Goal: Task Accomplishment & Management: Complete application form

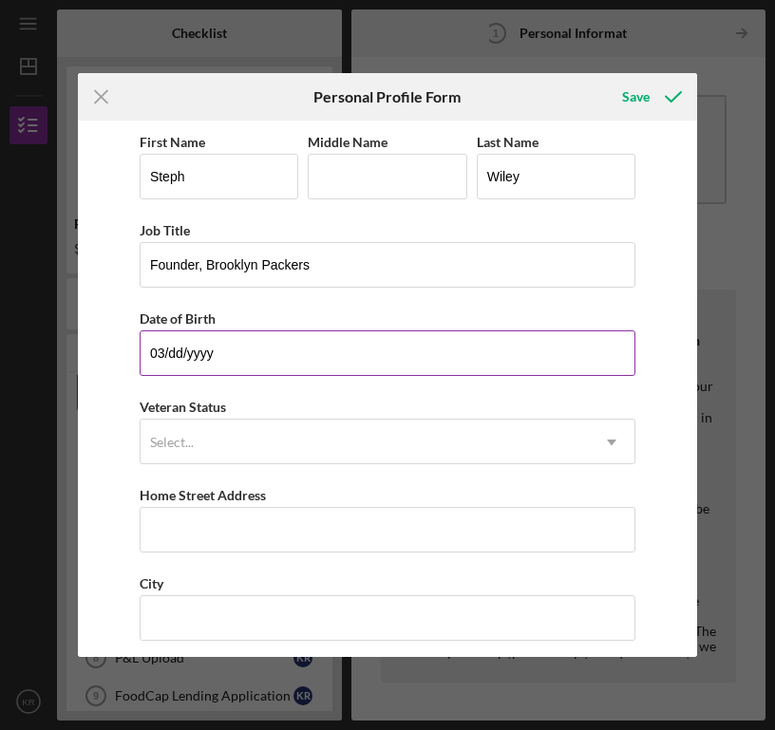
type input "0m/dd/yyyy"
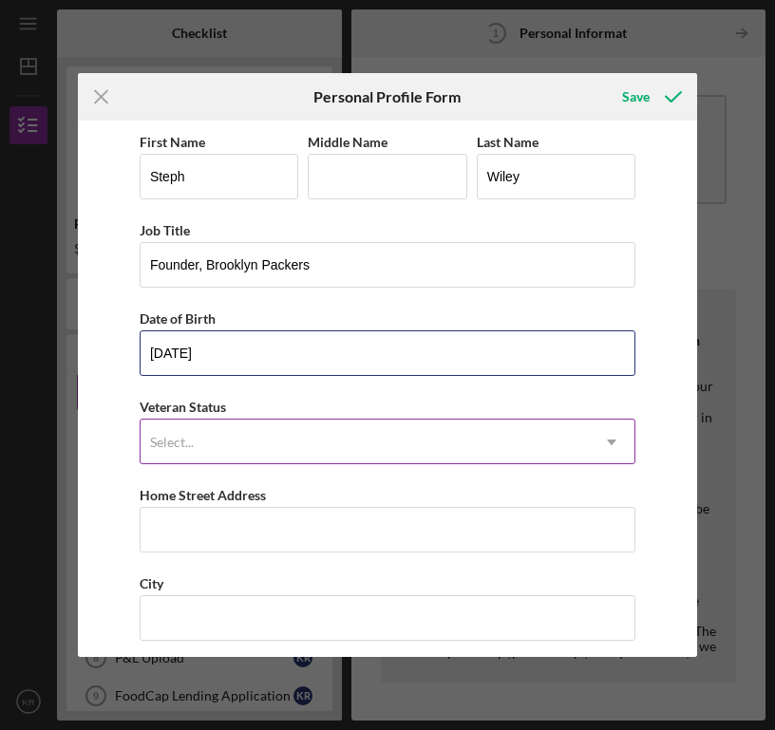
type input "[DATE]"
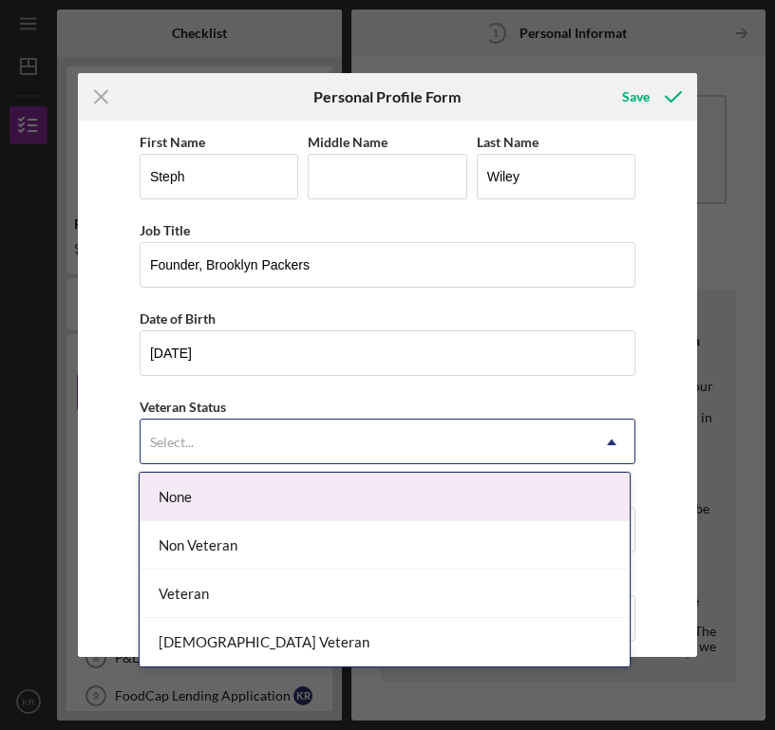
click at [260, 445] on div "Select..." at bounding box center [365, 443] width 448 height 44
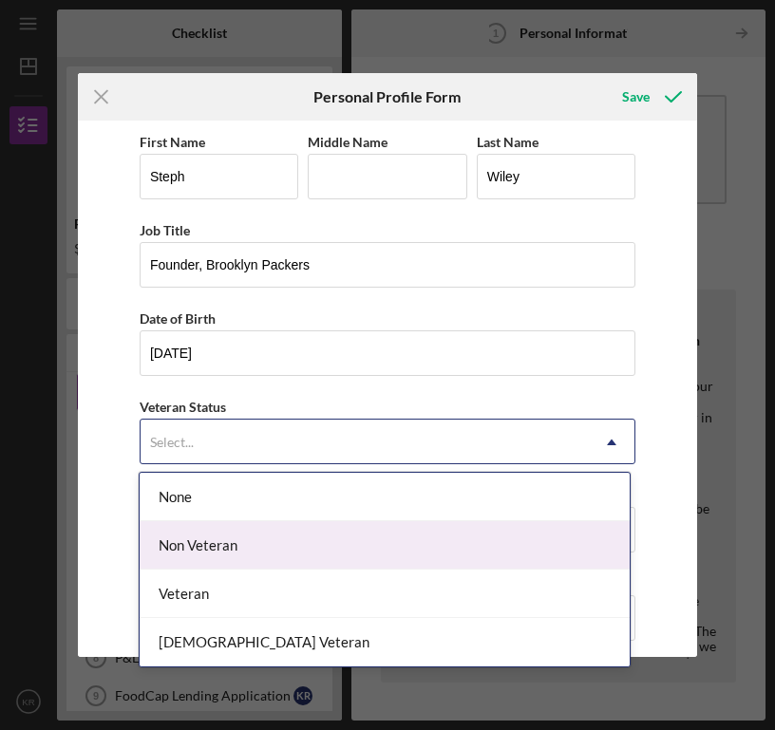
click at [250, 535] on div "Non Veteran" at bounding box center [384, 545] width 489 height 48
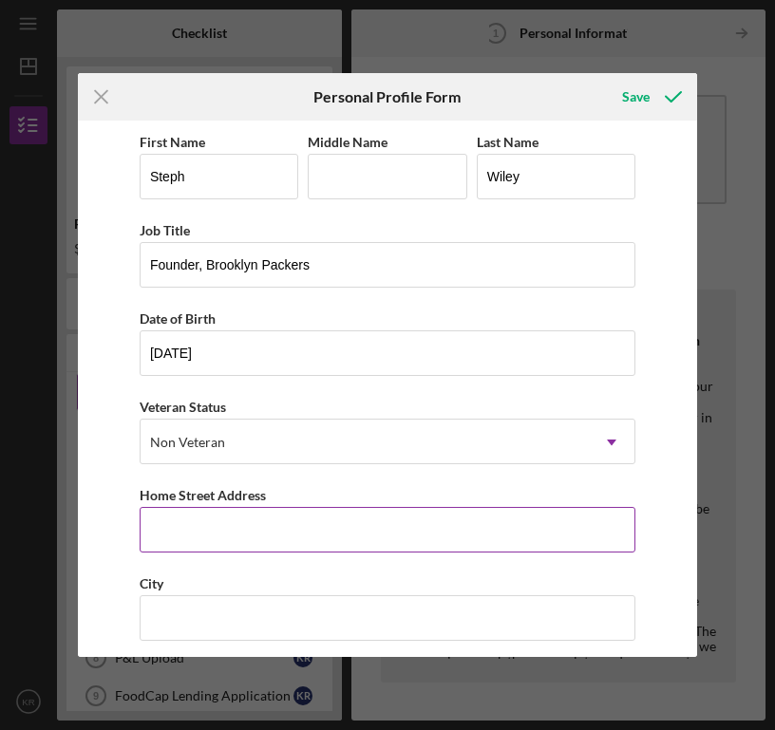
click at [246, 540] on input "Home Street Address" at bounding box center [388, 530] width 496 height 46
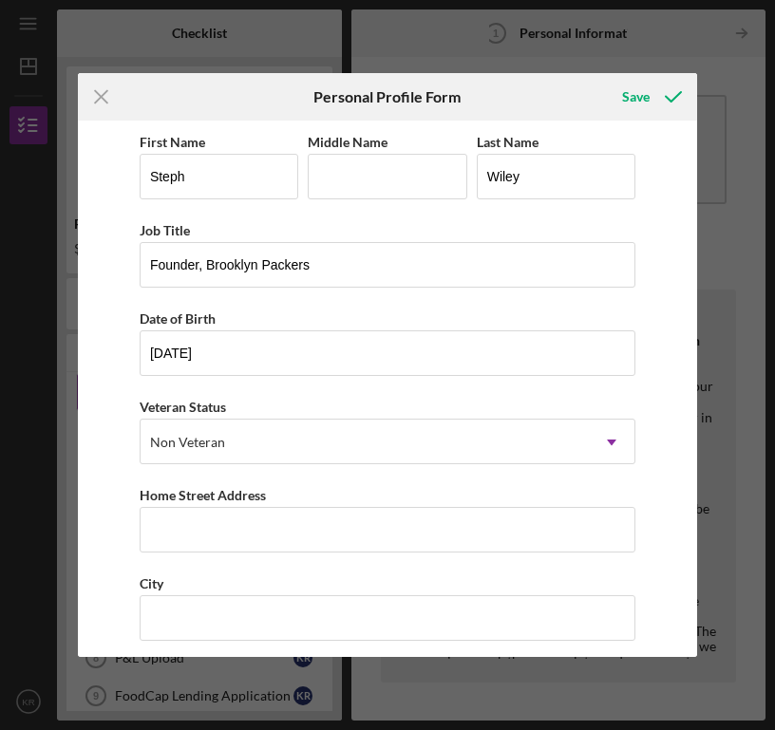
click at [665, 513] on div "First Name Steph Middle Name Last Name [PERSON_NAME] Job Title Founder, [GEOGRA…" at bounding box center [388, 389] width 620 height 537
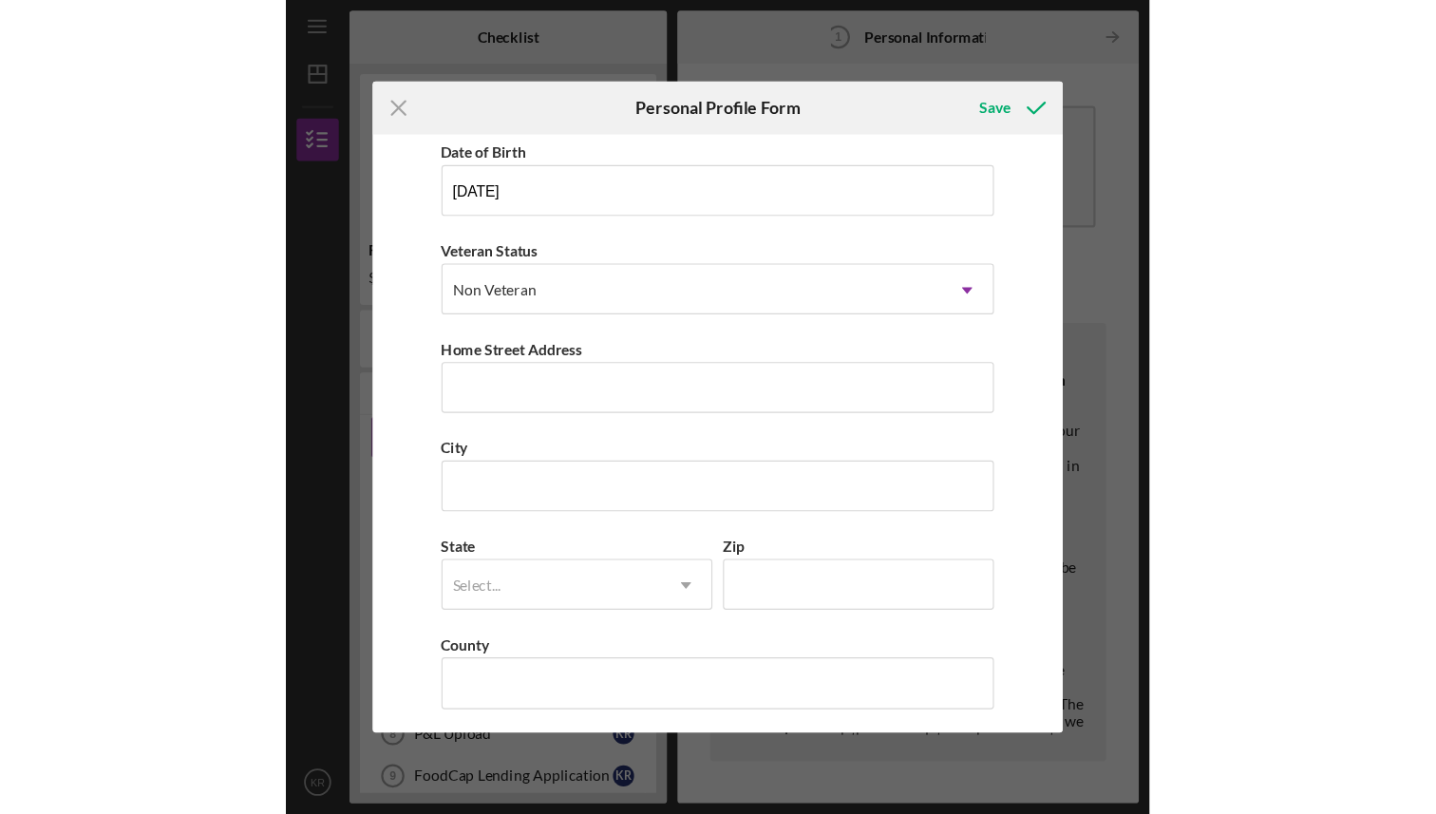
scroll to position [189, 0]
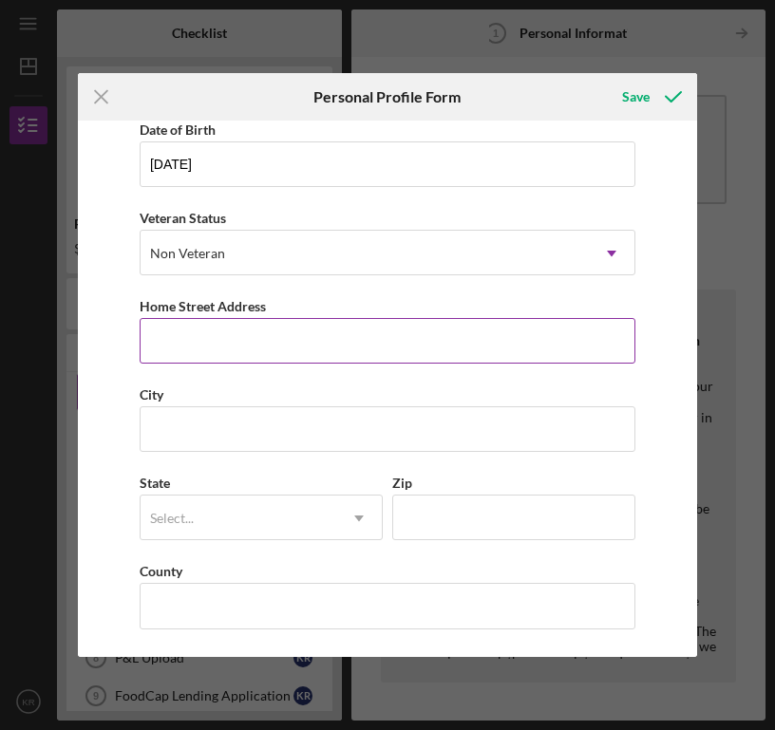
click at [393, 354] on input "Home Street Address" at bounding box center [388, 341] width 496 height 46
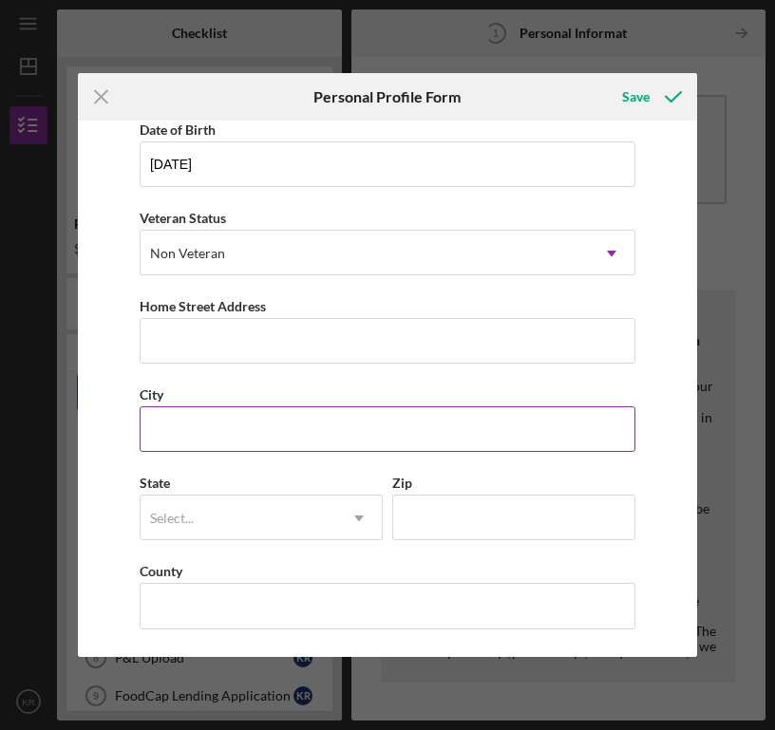
click at [186, 446] on input "City" at bounding box center [388, 430] width 496 height 46
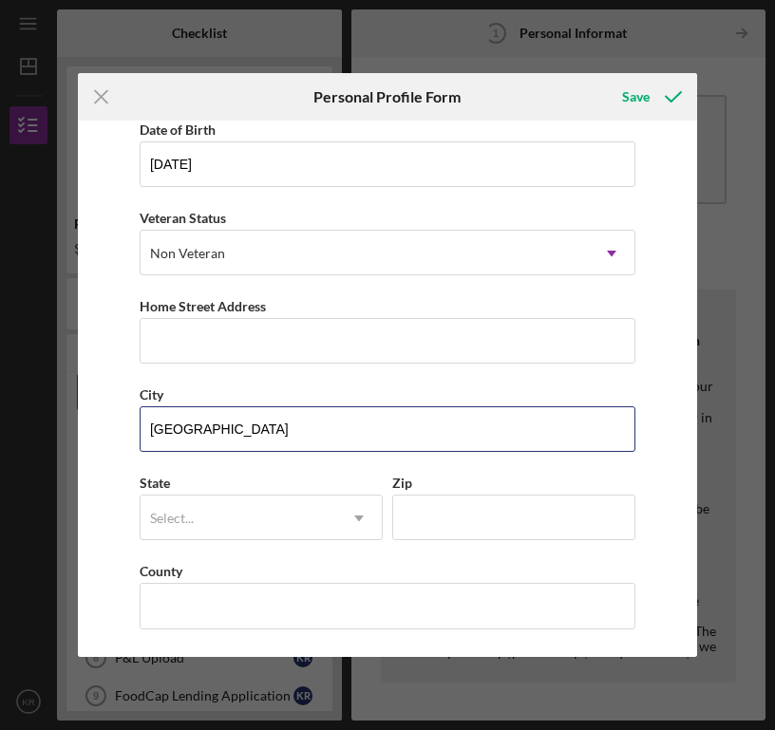
type input "[GEOGRAPHIC_DATA]"
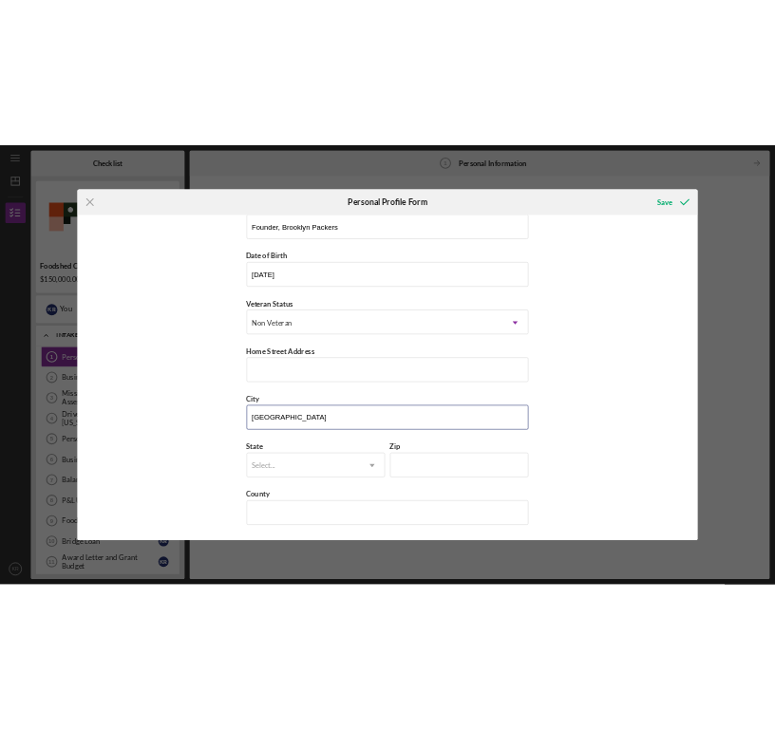
scroll to position [123, 0]
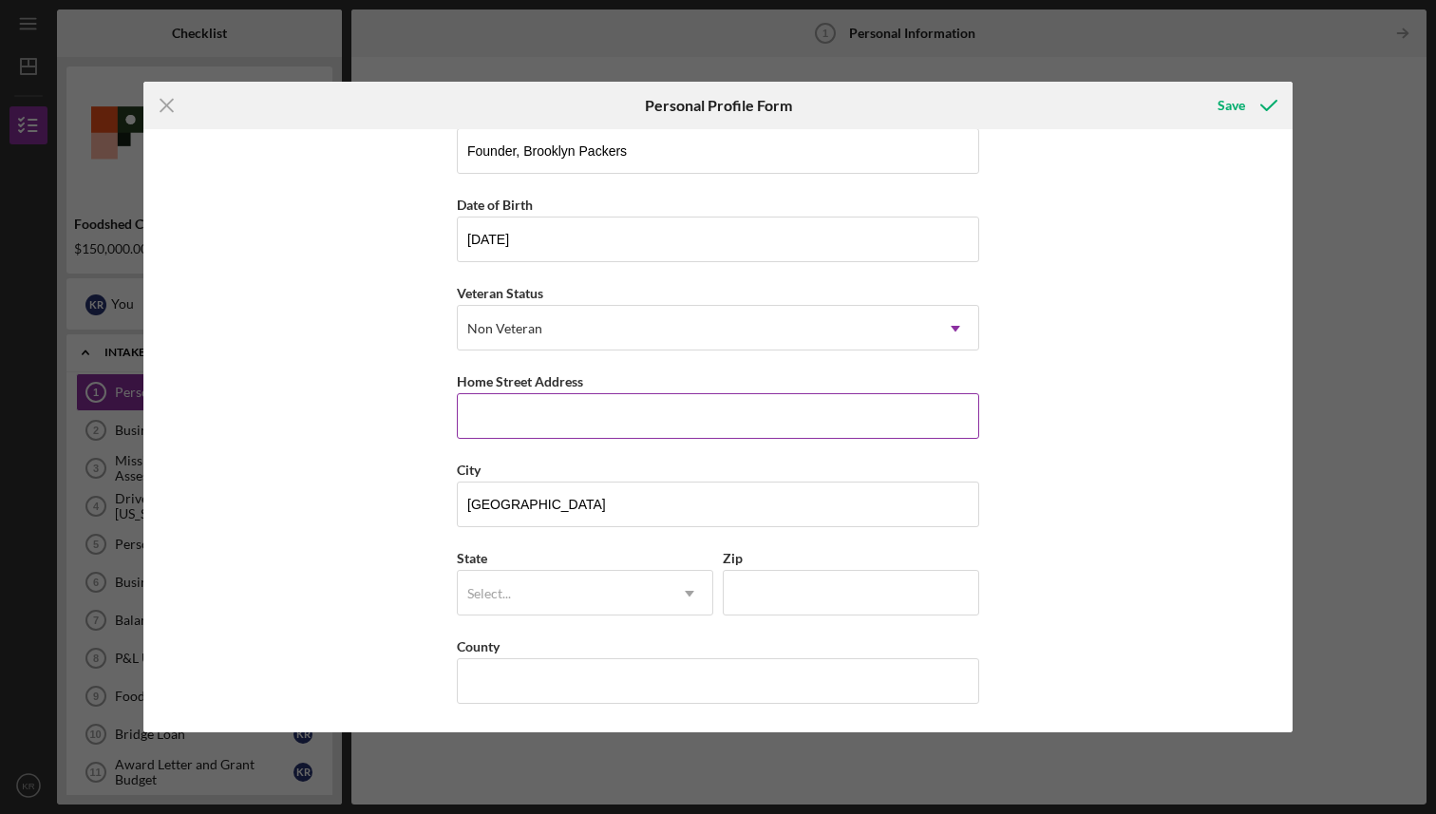
click at [555, 426] on input "Home Street Address" at bounding box center [718, 416] width 522 height 46
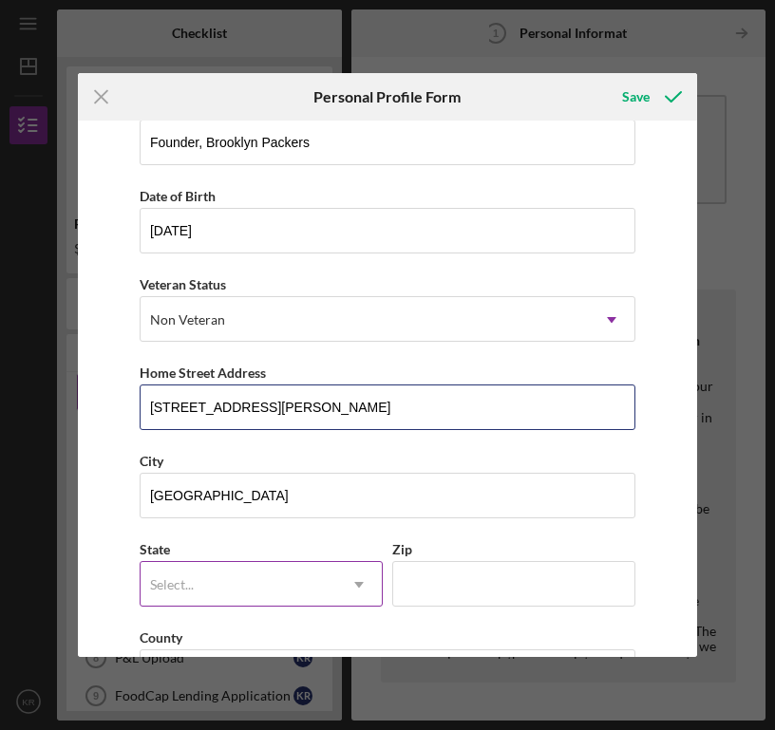
type input "[STREET_ADDRESS][PERSON_NAME]"
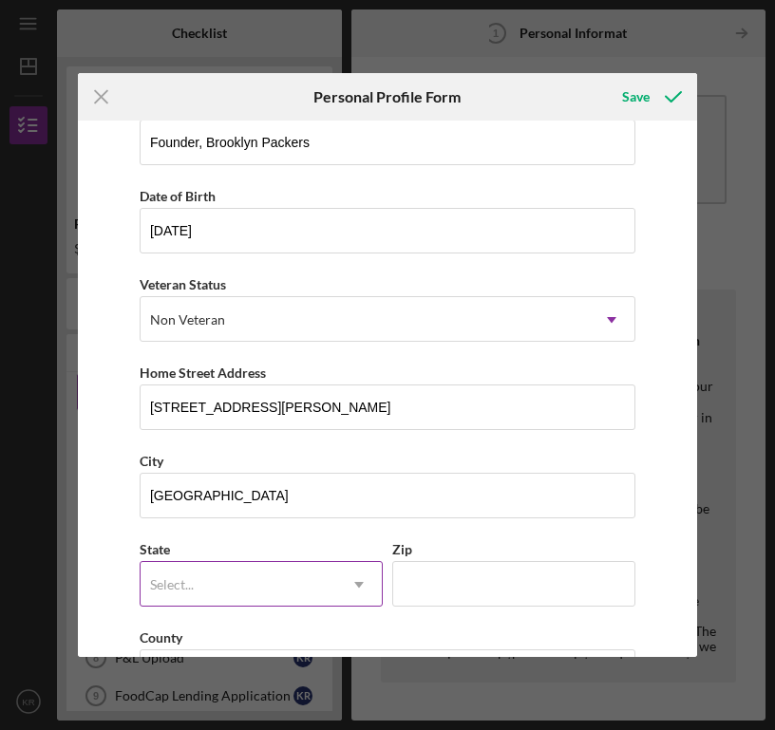
click at [278, 579] on div "Select..." at bounding box center [239, 585] width 196 height 44
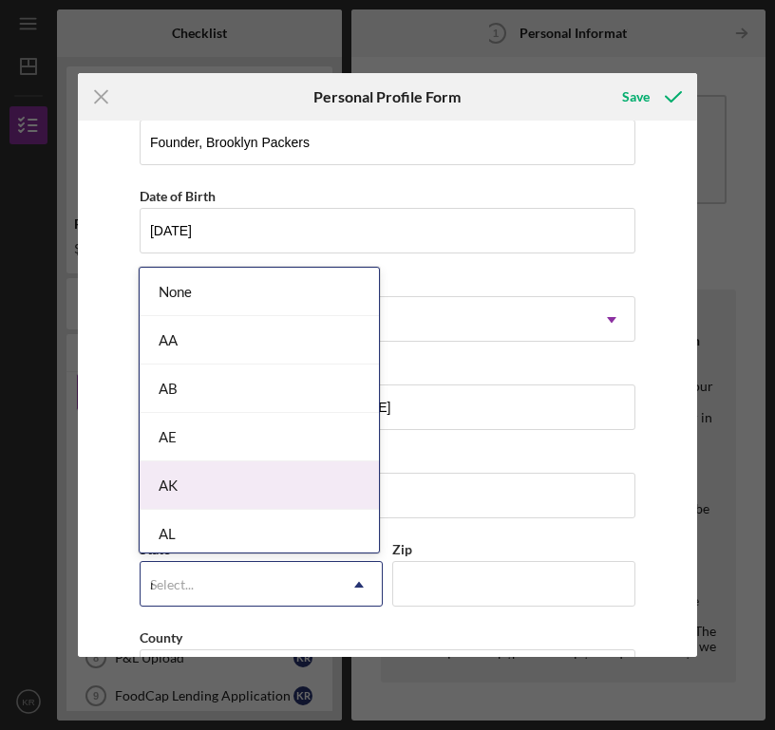
type input "ny"
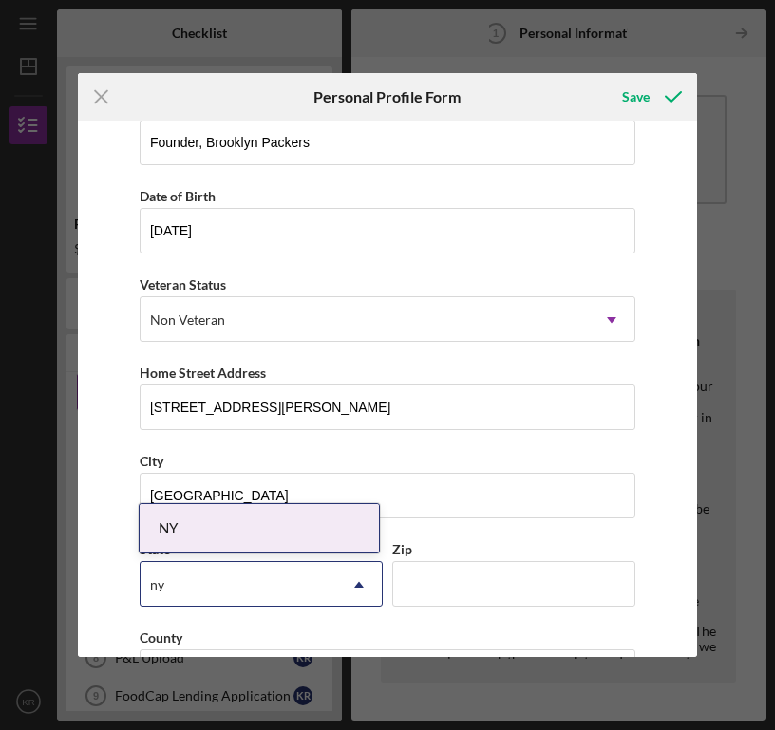
click at [199, 527] on div "NY" at bounding box center [259, 528] width 239 height 48
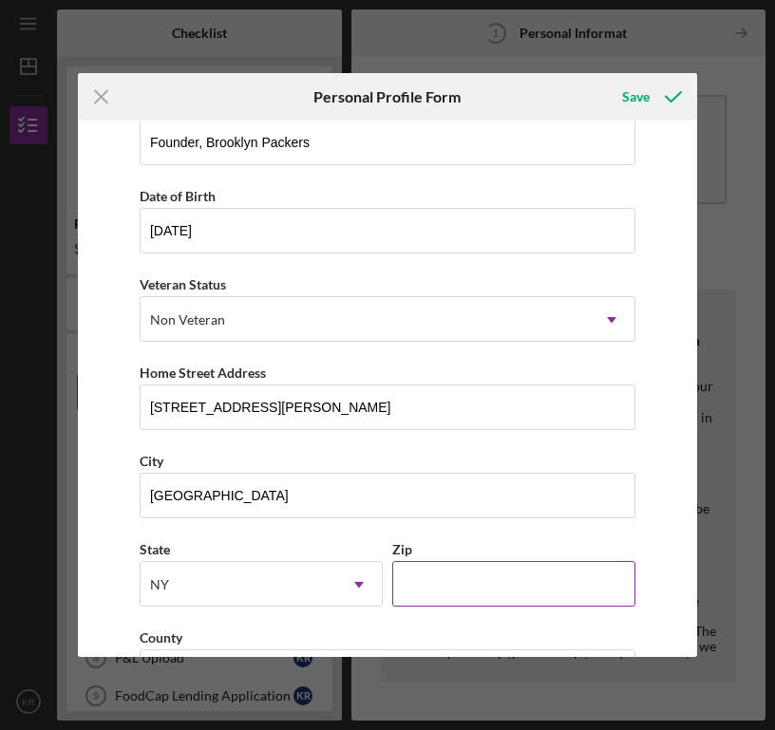
click at [448, 581] on input "Zip" at bounding box center [513, 584] width 243 height 46
type input "12601"
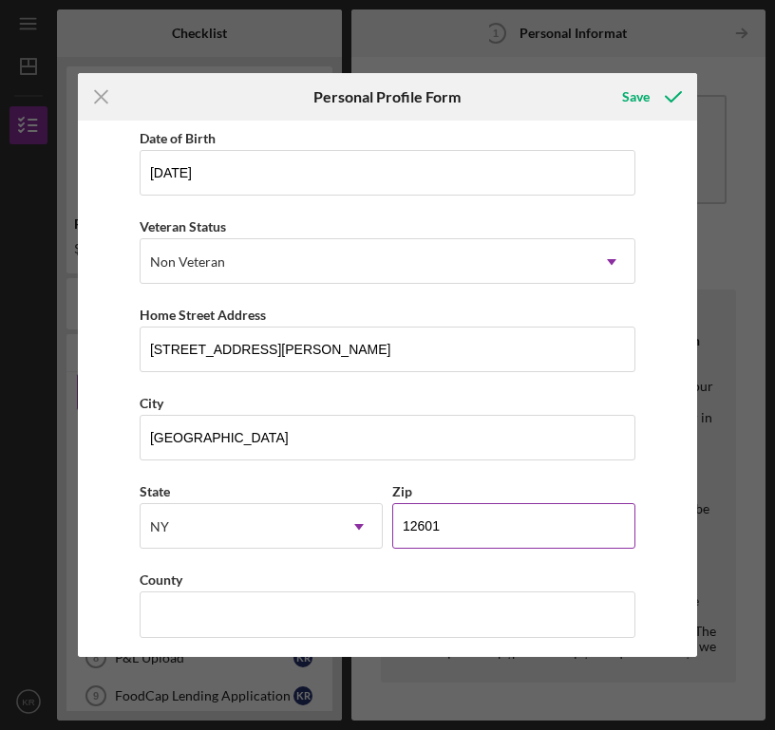
scroll to position [189, 0]
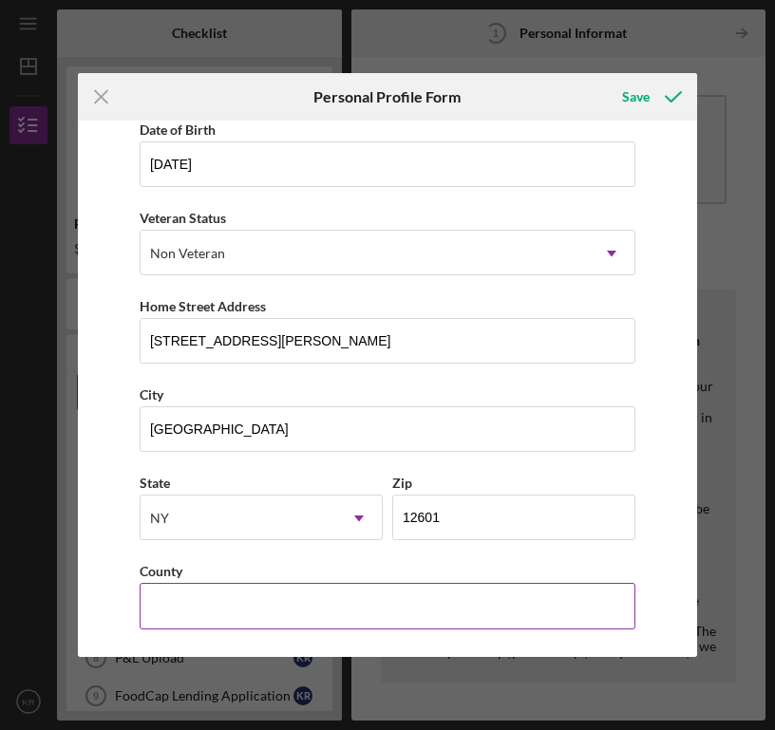
click at [334, 593] on input "County" at bounding box center [388, 606] width 496 height 46
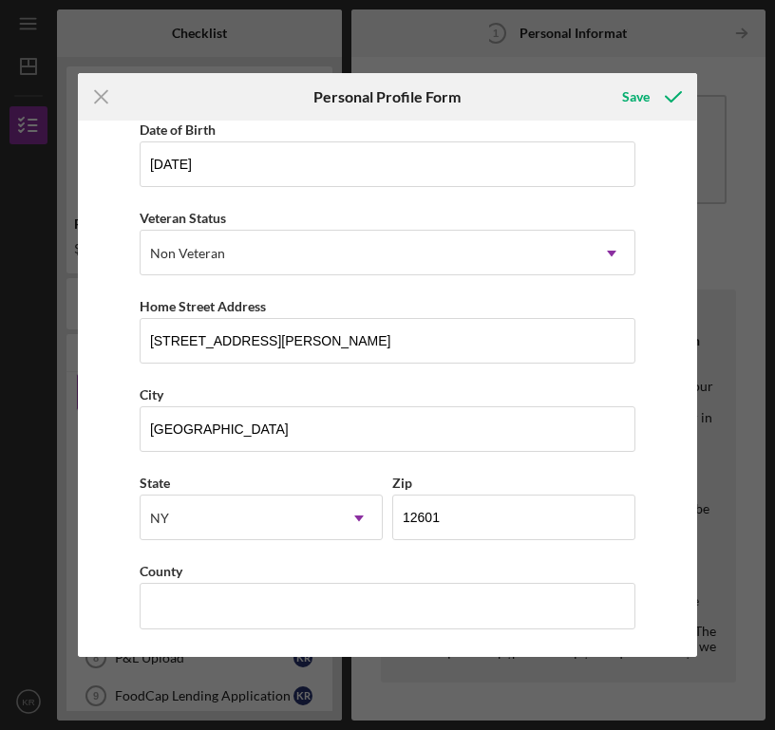
click at [124, 578] on div "First Name Steph Middle Name Last Name [PERSON_NAME] Job Title Founder, [GEOGRA…" at bounding box center [388, 389] width 620 height 537
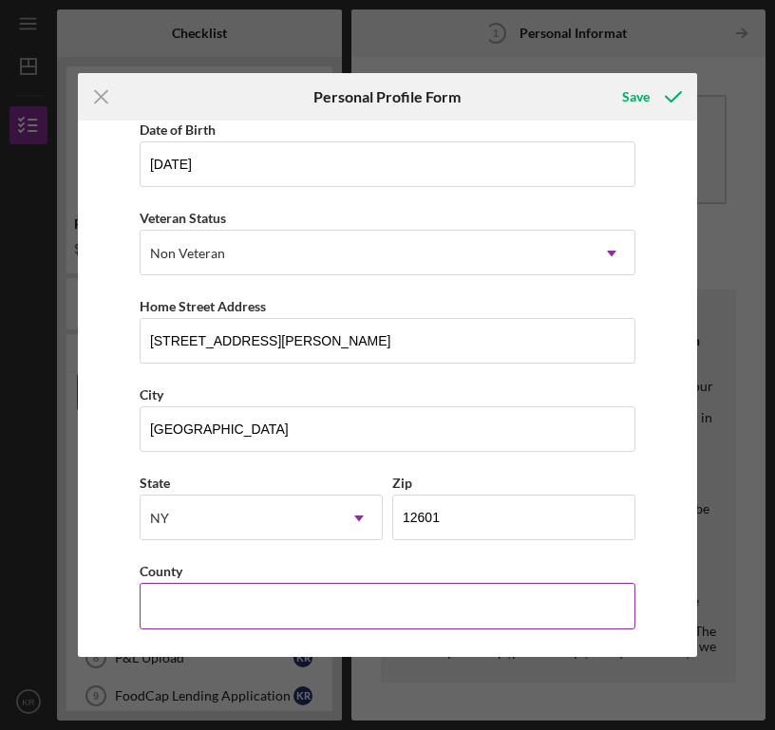
click at [239, 618] on input "County" at bounding box center [388, 606] width 496 height 46
type input "Dutchess"
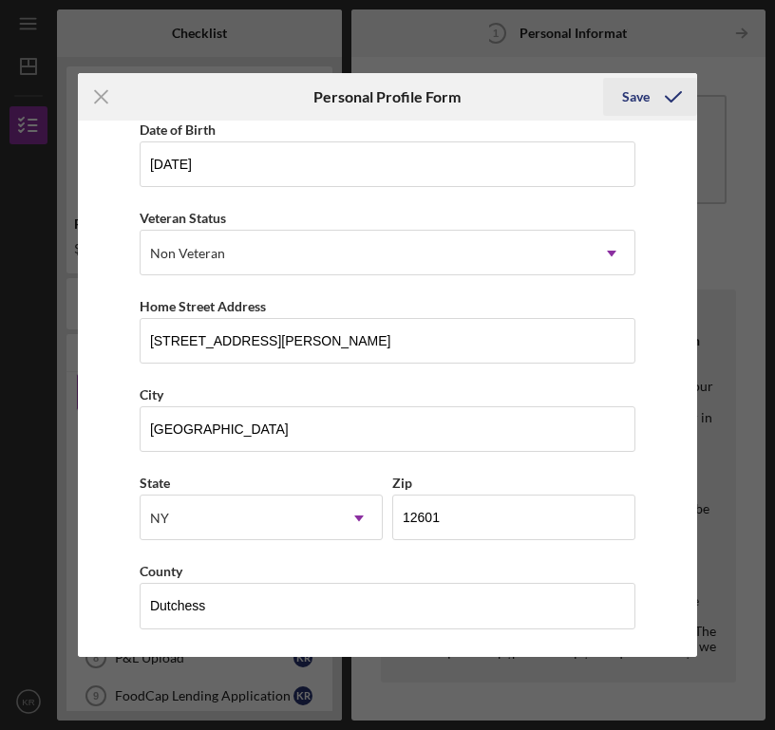
click at [669, 105] on icon "submit" at bounding box center [673, 96] width 47 height 47
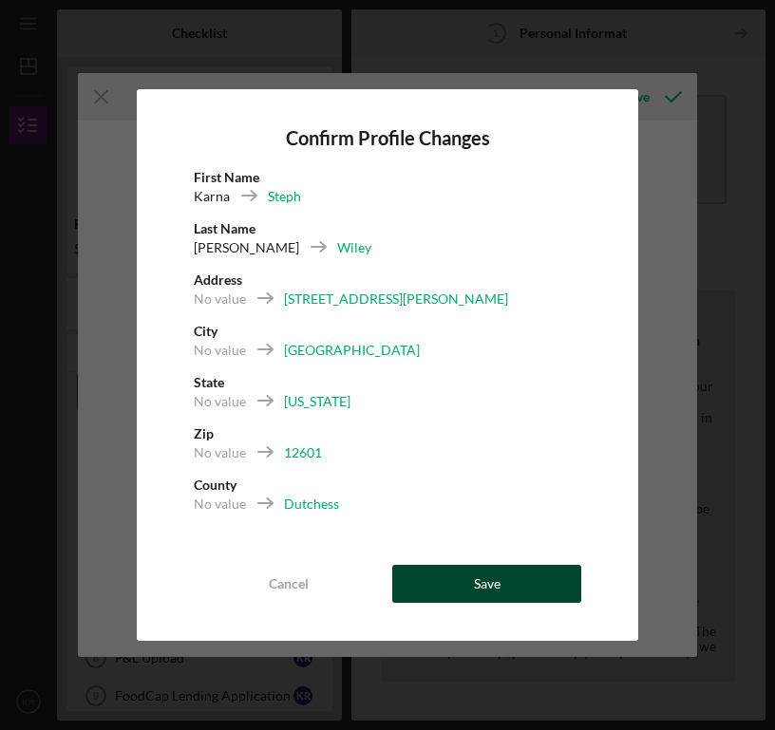
click at [544, 588] on button "Save" at bounding box center [486, 584] width 189 height 38
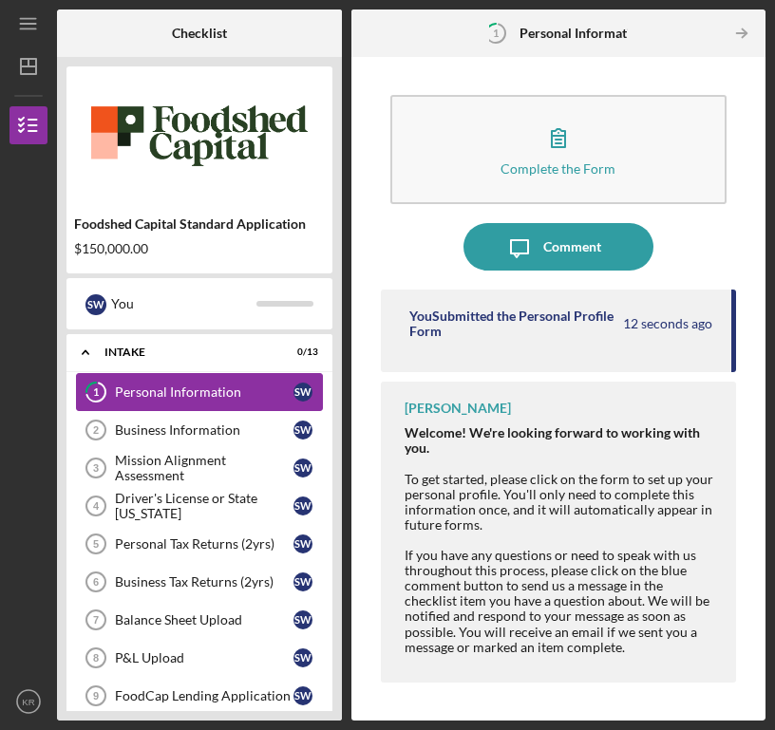
click at [157, 399] on div "Personal Information" at bounding box center [204, 392] width 179 height 15
click at [233, 415] on link "Business Information 2 Business Information S W" at bounding box center [199, 430] width 247 height 38
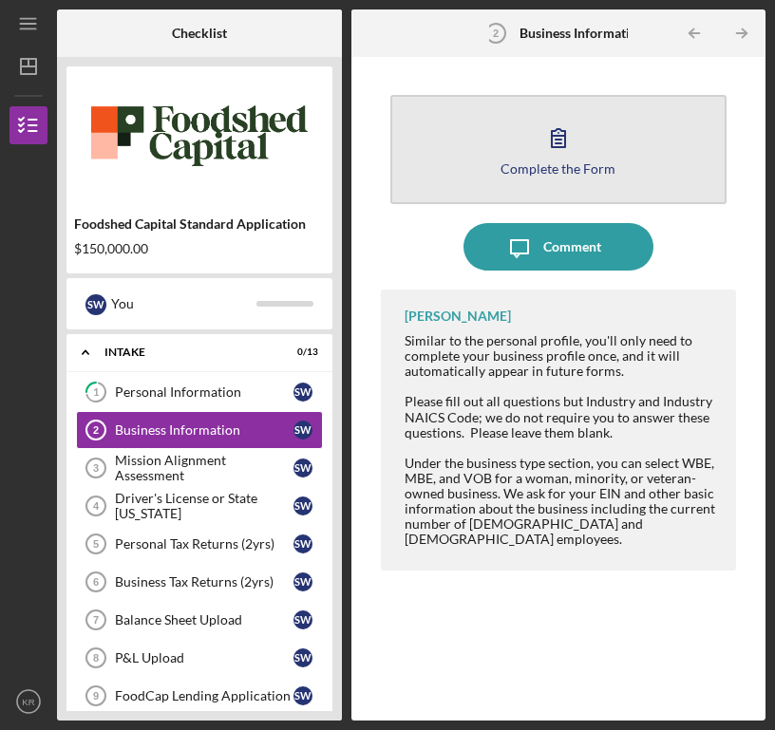
click at [572, 162] on div "Complete the Form" at bounding box center [558, 168] width 115 height 14
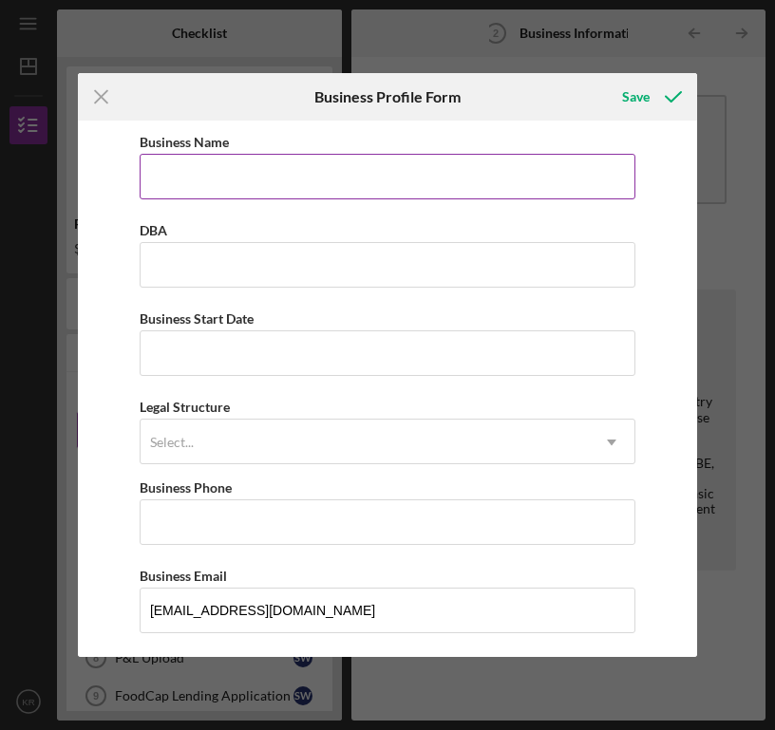
click at [213, 156] on input "Business Name" at bounding box center [388, 177] width 496 height 46
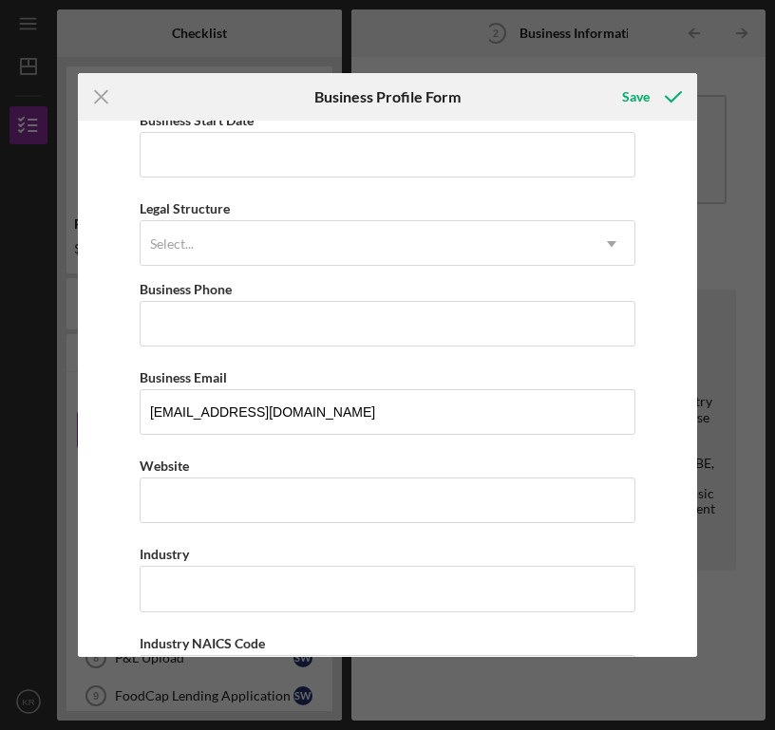
scroll to position [197, 0]
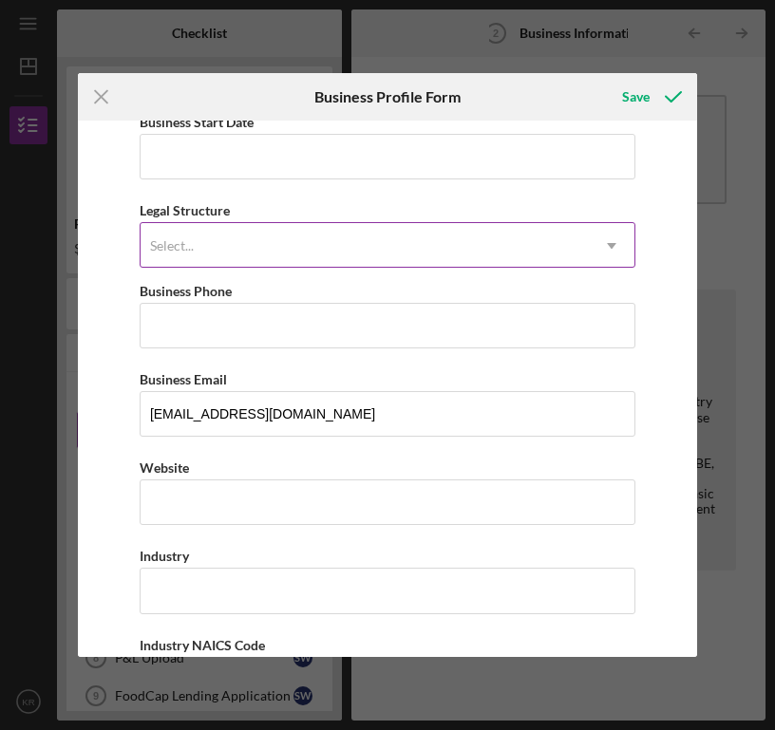
type input "Brooklyn Packers LLC"
click at [197, 250] on div "Select..." at bounding box center [365, 246] width 448 height 44
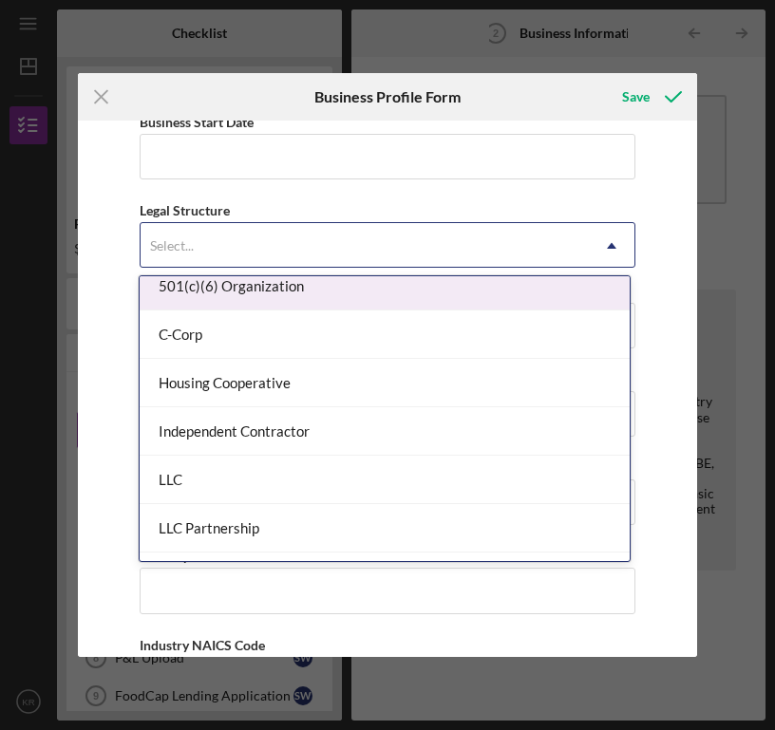
scroll to position [165, 0]
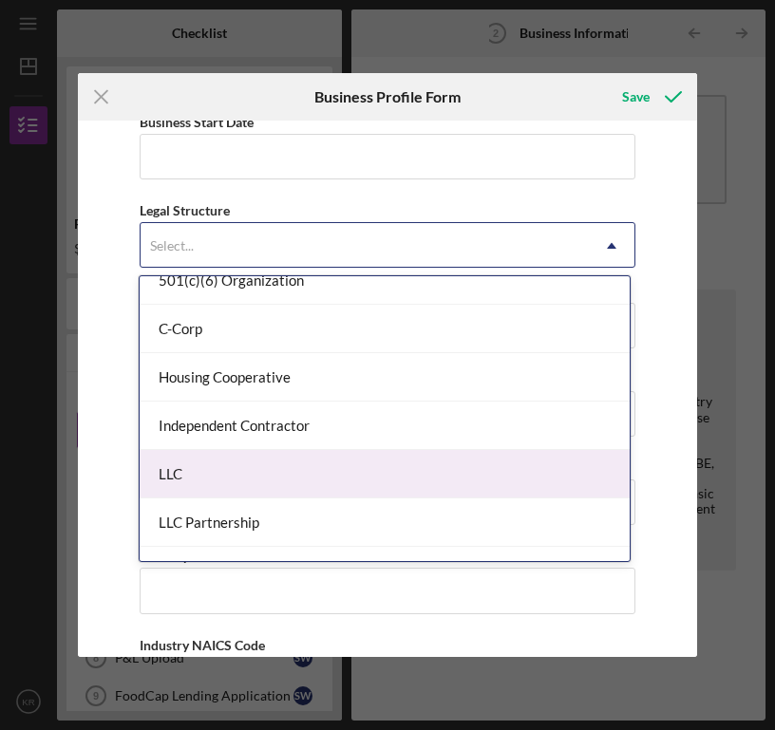
click at [187, 482] on div "LLC" at bounding box center [384, 474] width 489 height 48
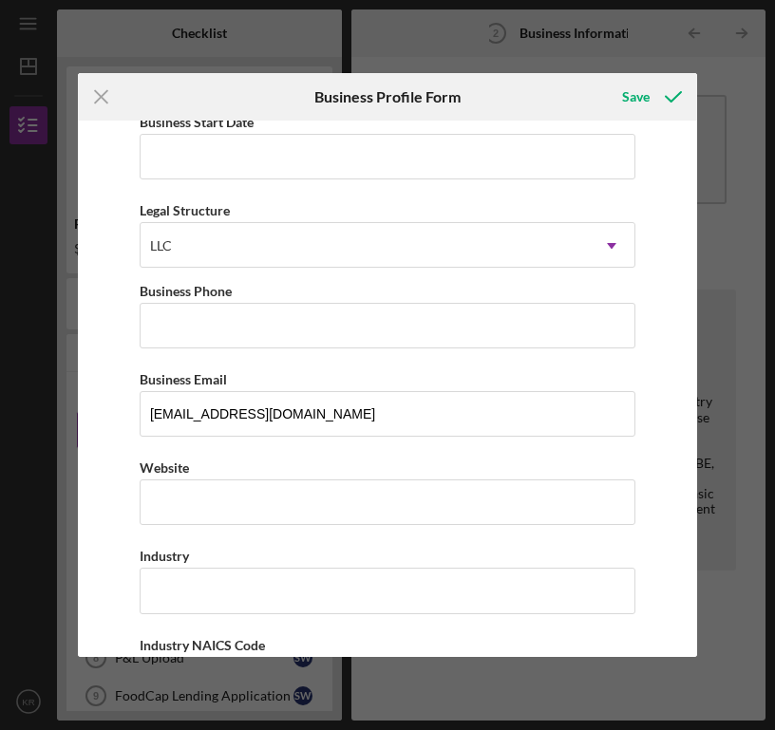
click at [93, 450] on div "Business Name Brooklyn Packers LLC DBA Business Start Date Legal Structure LLC …" at bounding box center [388, 389] width 620 height 537
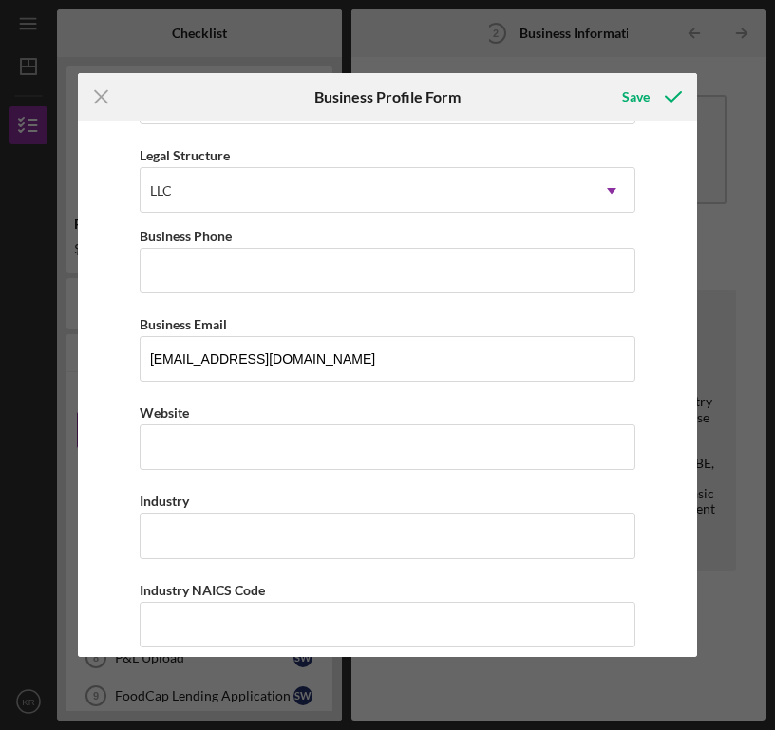
scroll to position [256, 0]
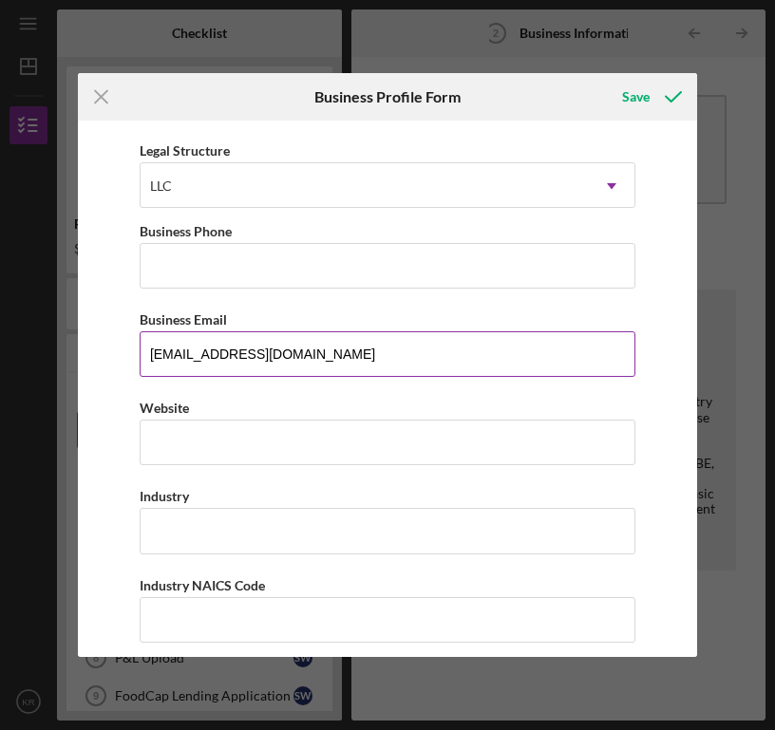
click at [184, 352] on input "[EMAIL_ADDRESS][DOMAIN_NAME]" at bounding box center [388, 355] width 496 height 46
drag, startPoint x: 184, startPoint y: 352, endPoint x: 147, endPoint y: 352, distance: 37.0
click at [147, 352] on input "[EMAIL_ADDRESS][DOMAIN_NAME]" at bounding box center [388, 355] width 496 height 46
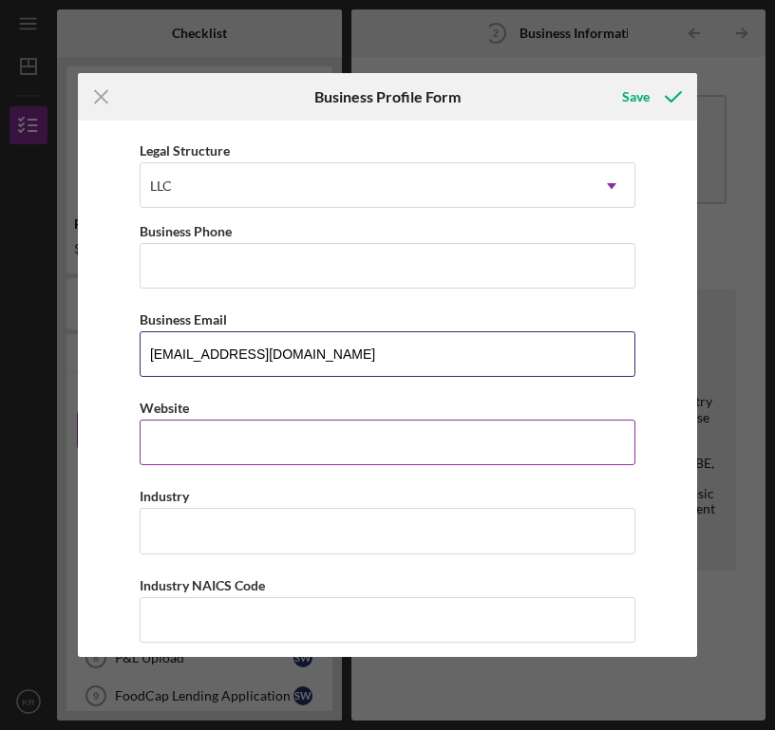
type input "[EMAIL_ADDRESS][DOMAIN_NAME]"
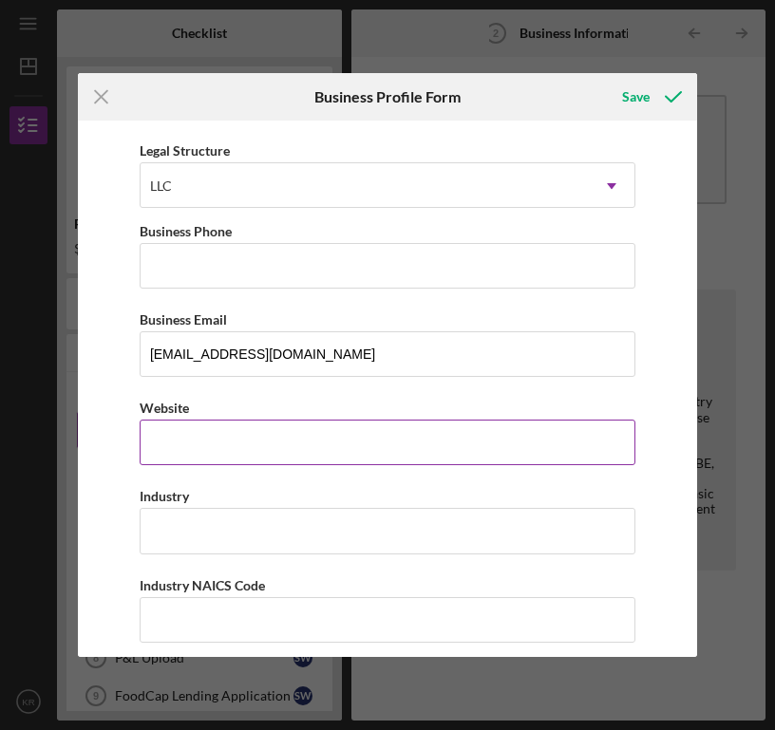
click at [199, 450] on input "Website" at bounding box center [388, 443] width 496 height 46
click at [231, 455] on input "Website" at bounding box center [388, 443] width 496 height 46
paste input "[DOMAIN_NAME][URL]"
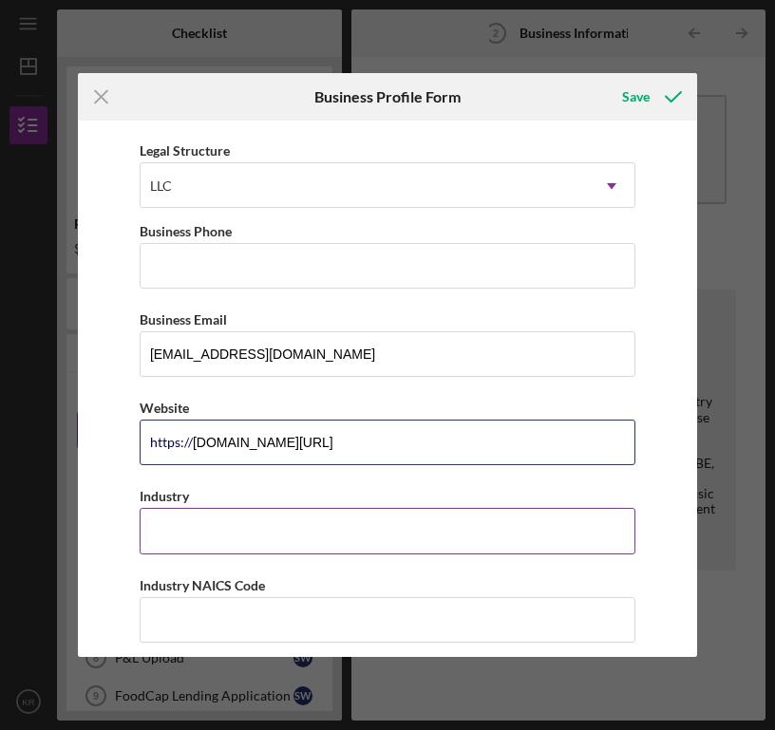
type input "[DOMAIN_NAME][URL]"
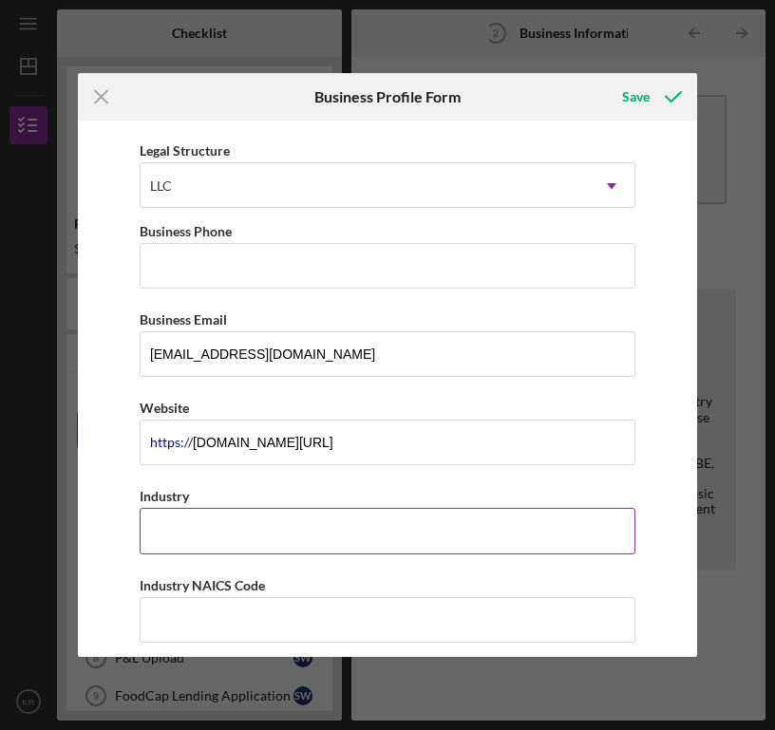
click at [198, 527] on input "Industry" at bounding box center [388, 531] width 496 height 46
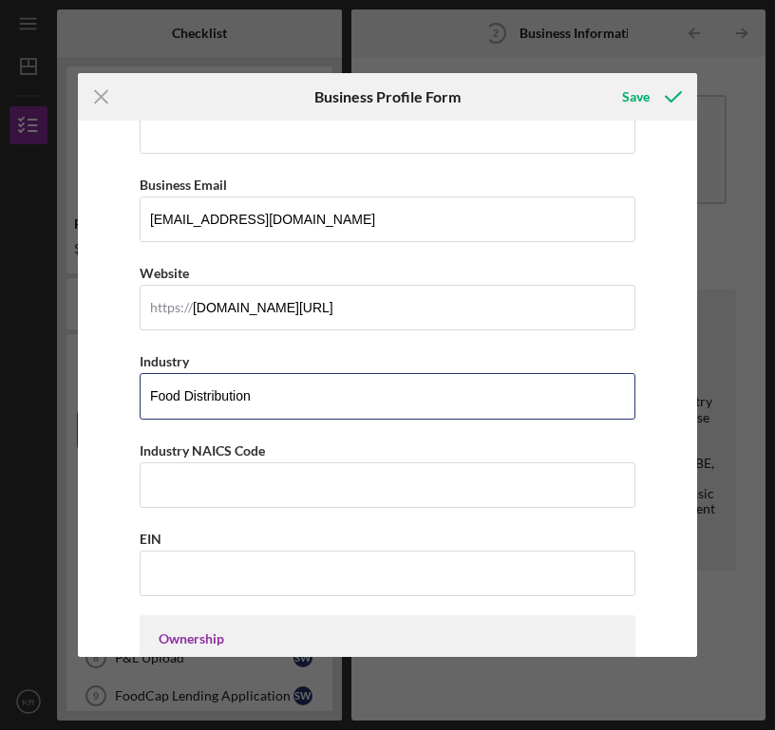
scroll to position [0, 0]
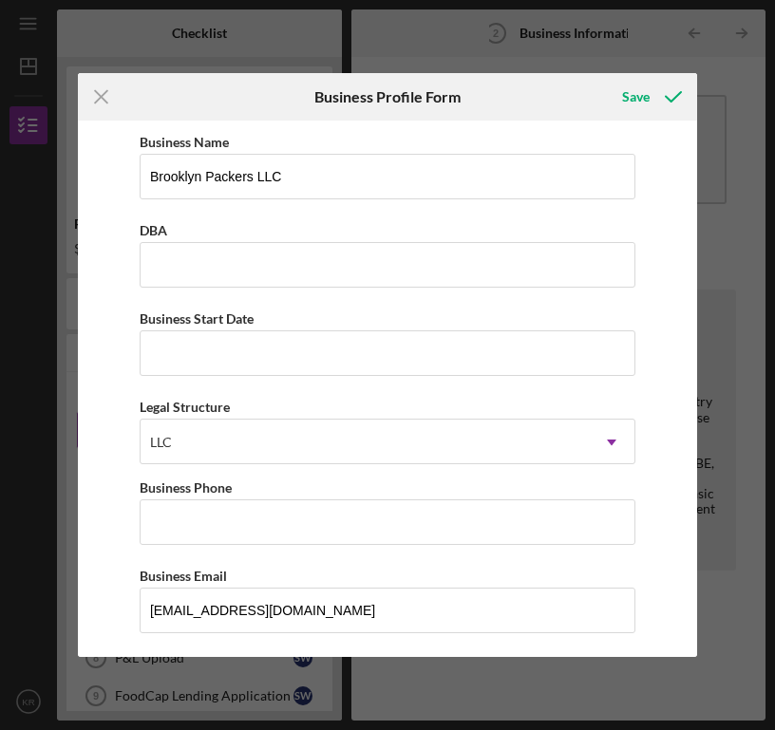
type input "Food Distribution"
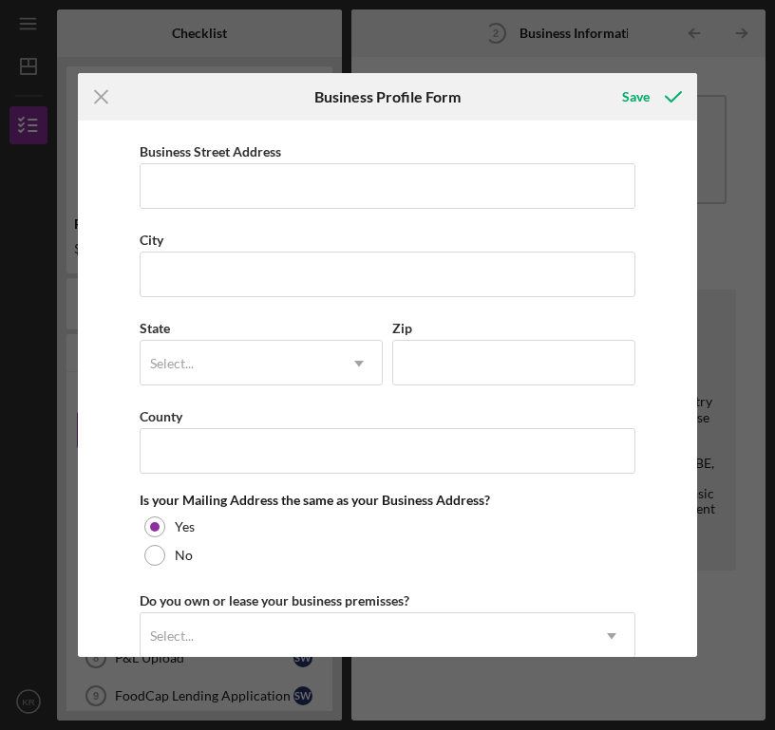
scroll to position [1235, 0]
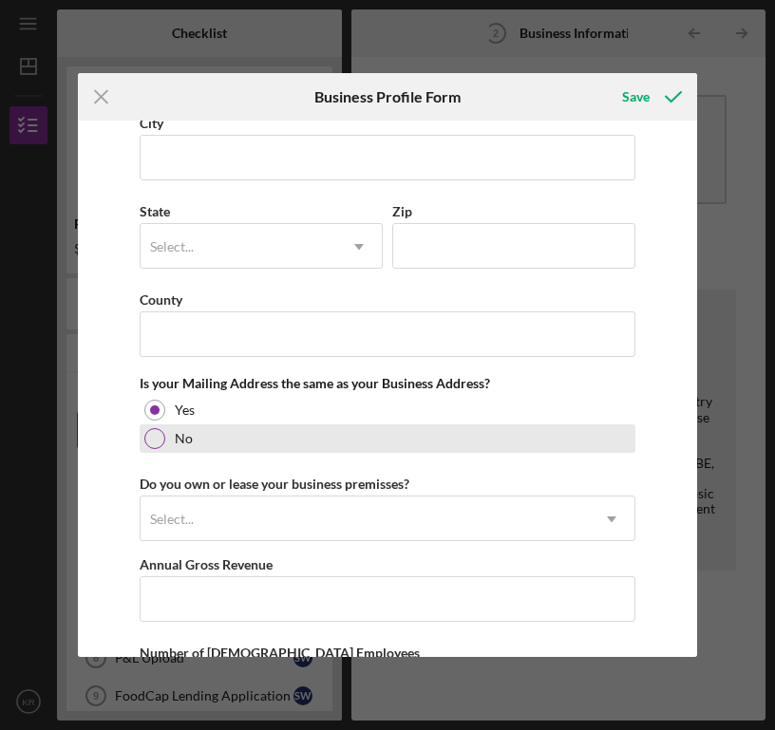
click at [246, 438] on div "No" at bounding box center [388, 439] width 496 height 28
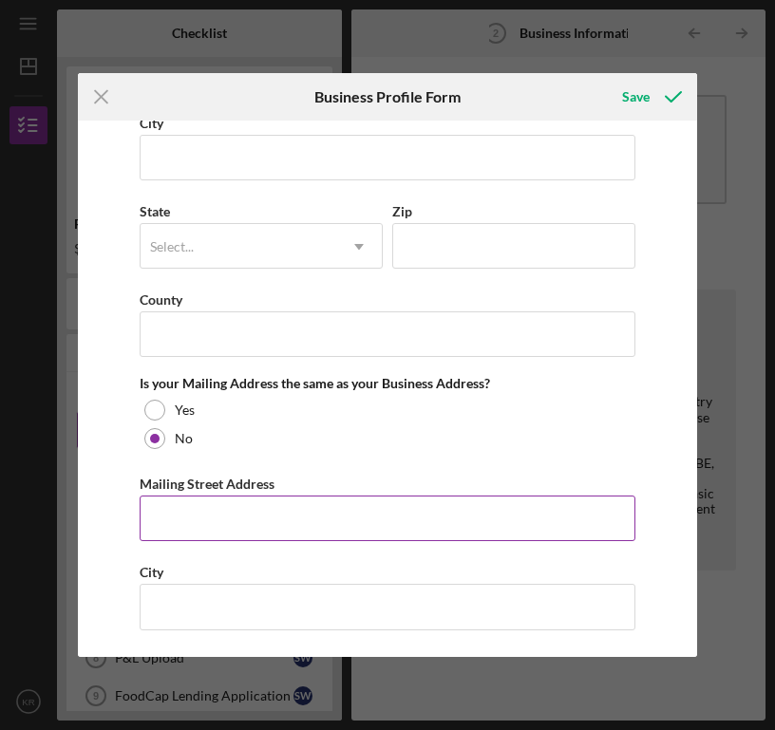
click at [231, 540] on input "Mailing Street Address" at bounding box center [388, 519] width 496 height 46
type input "[STREET_ADDRESS][PERSON_NAME]"
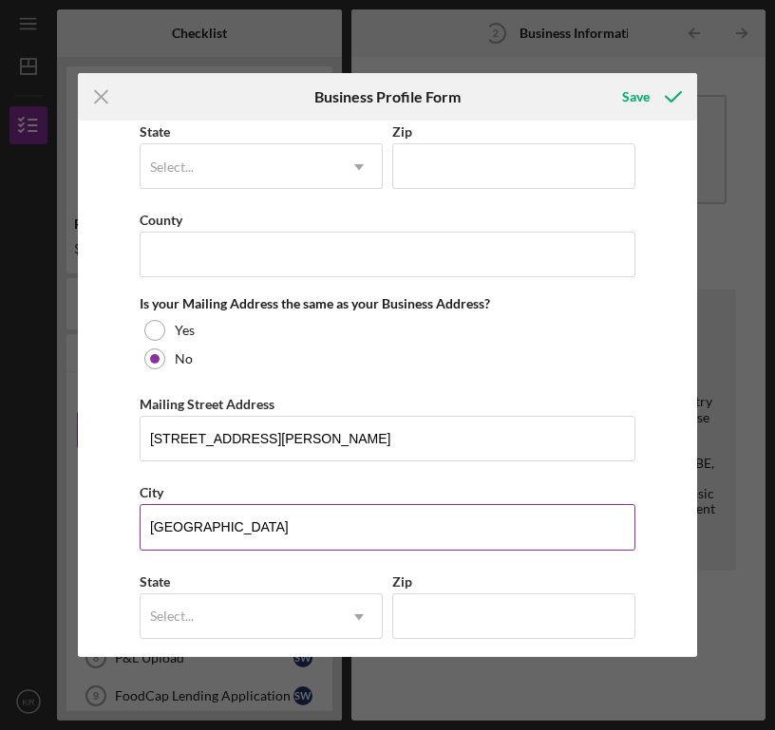
scroll to position [1370, 0]
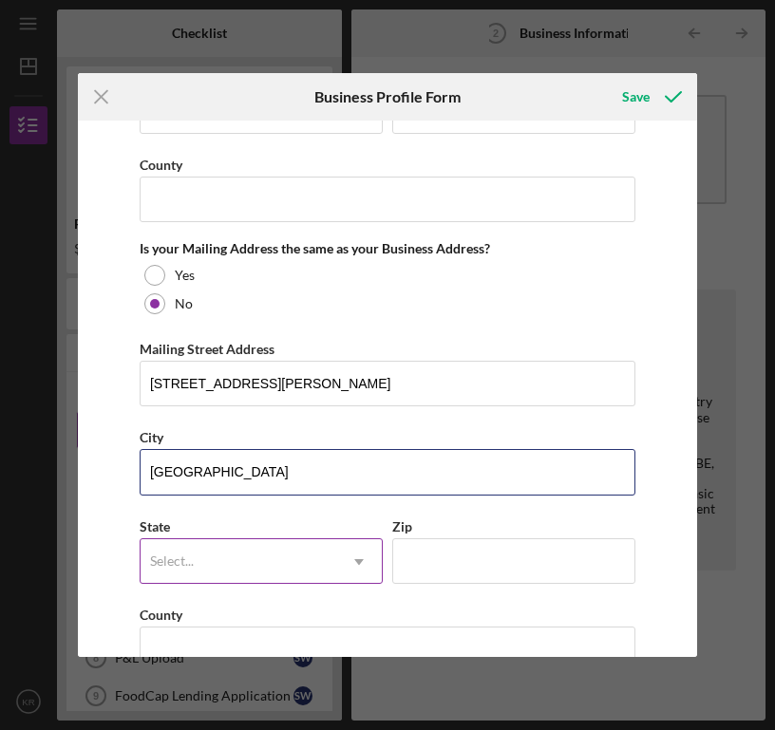
type input "[GEOGRAPHIC_DATA]"
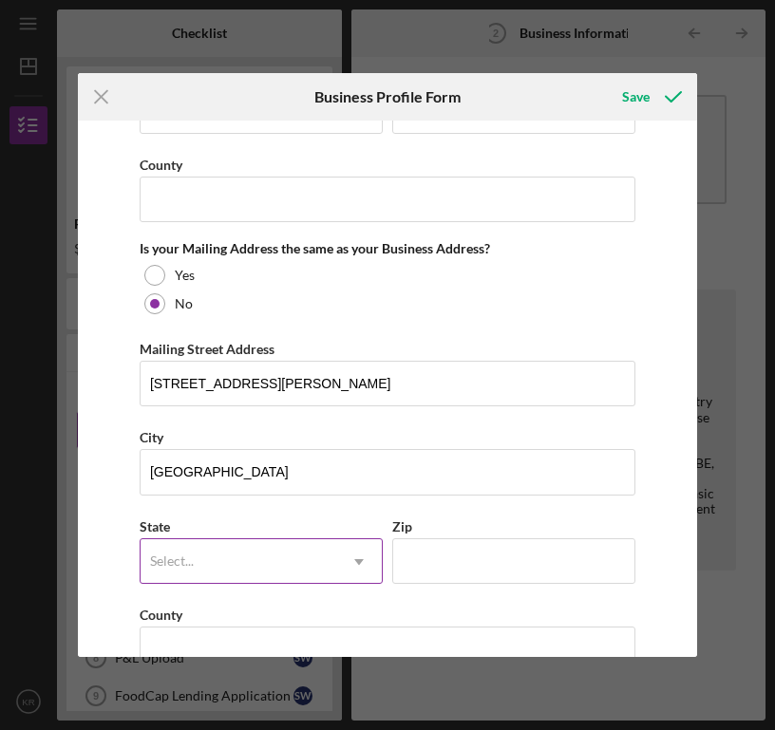
click at [170, 564] on div "Select..." at bounding box center [172, 561] width 44 height 15
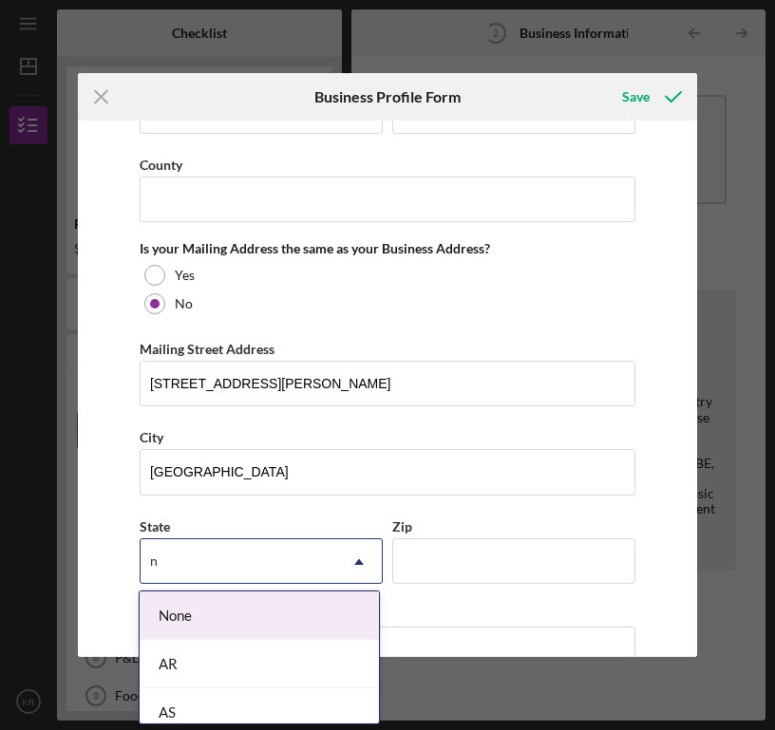
type input "ny"
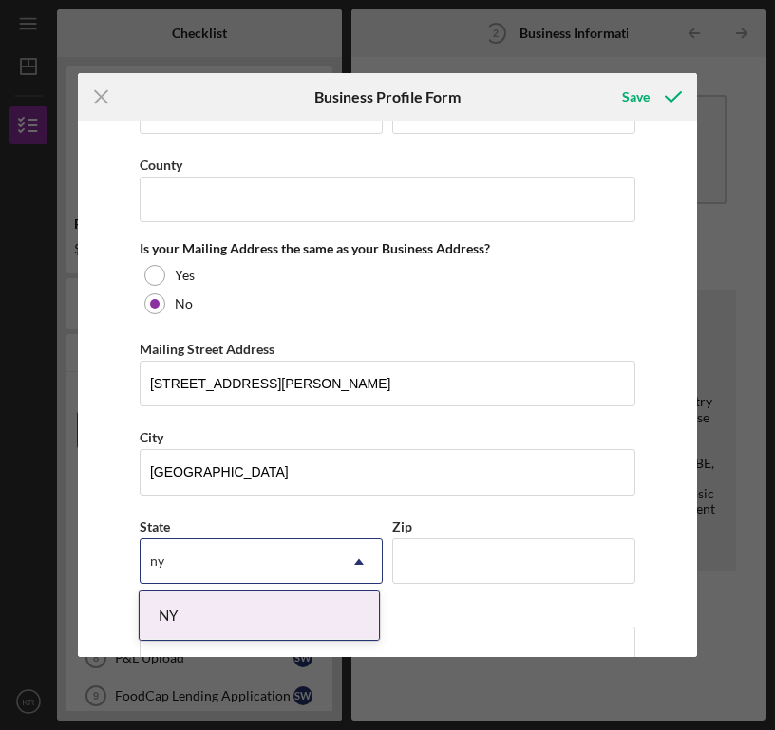
click at [182, 631] on div "NY" at bounding box center [259, 616] width 239 height 48
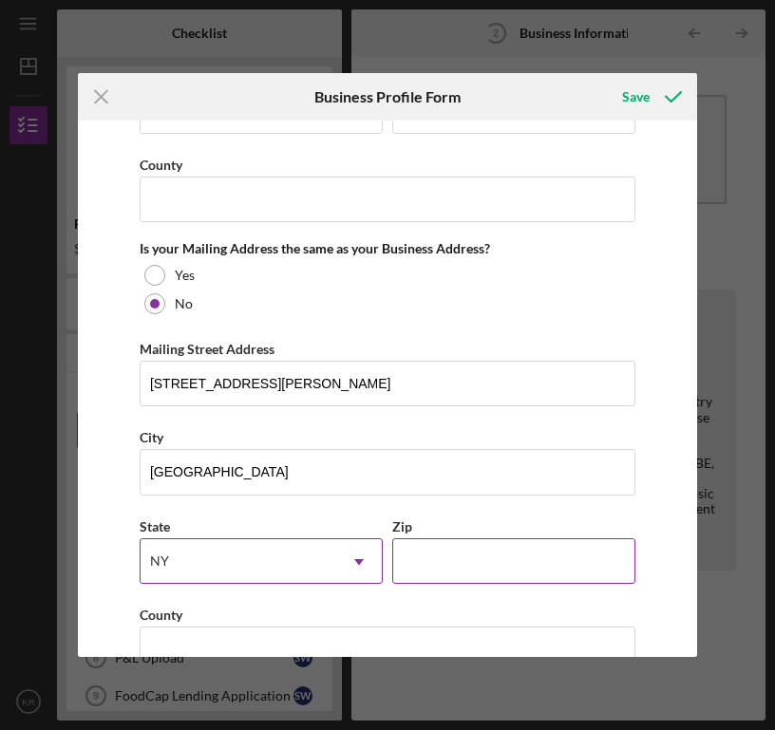
click at [456, 570] on input "Zip" at bounding box center [513, 562] width 243 height 46
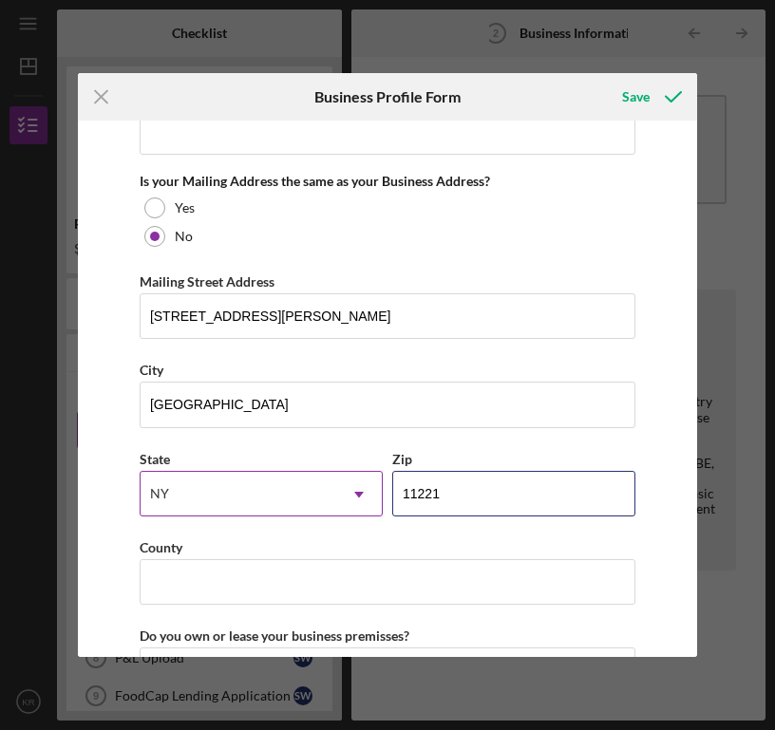
scroll to position [1623, 0]
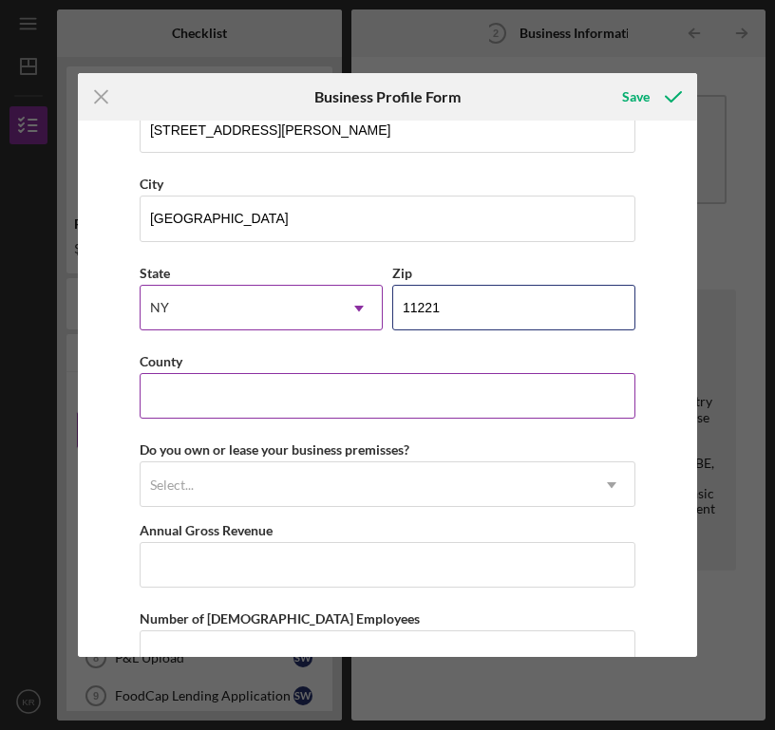
type input "11221"
click at [407, 411] on input "County" at bounding box center [388, 396] width 496 height 46
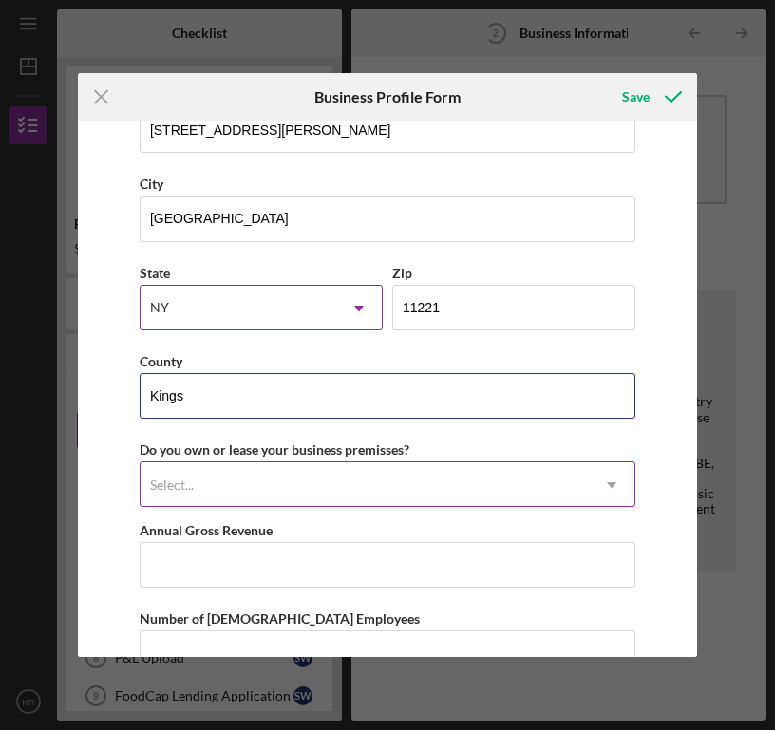
type input "Kings"
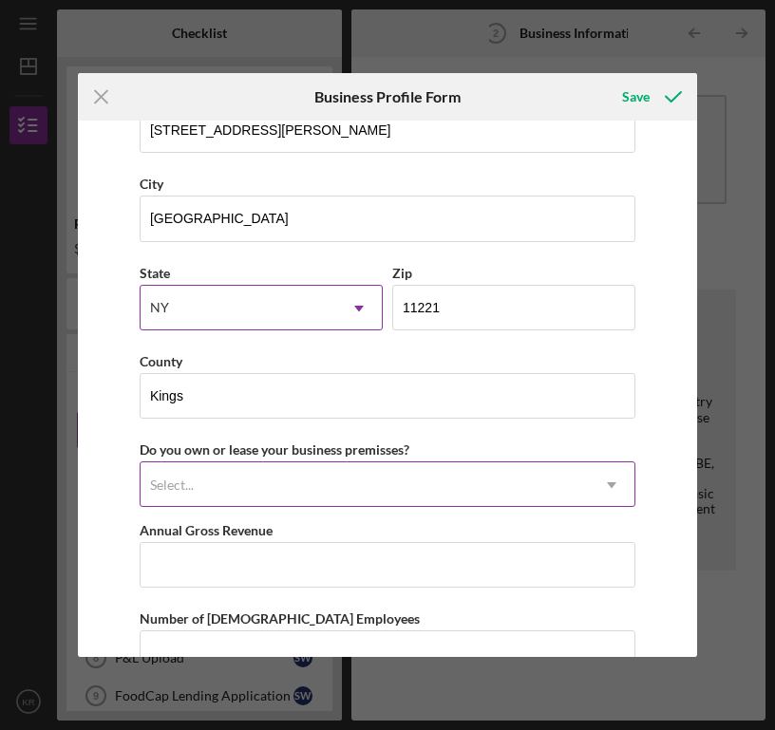
click at [404, 489] on div "Select..." at bounding box center [365, 486] width 448 height 44
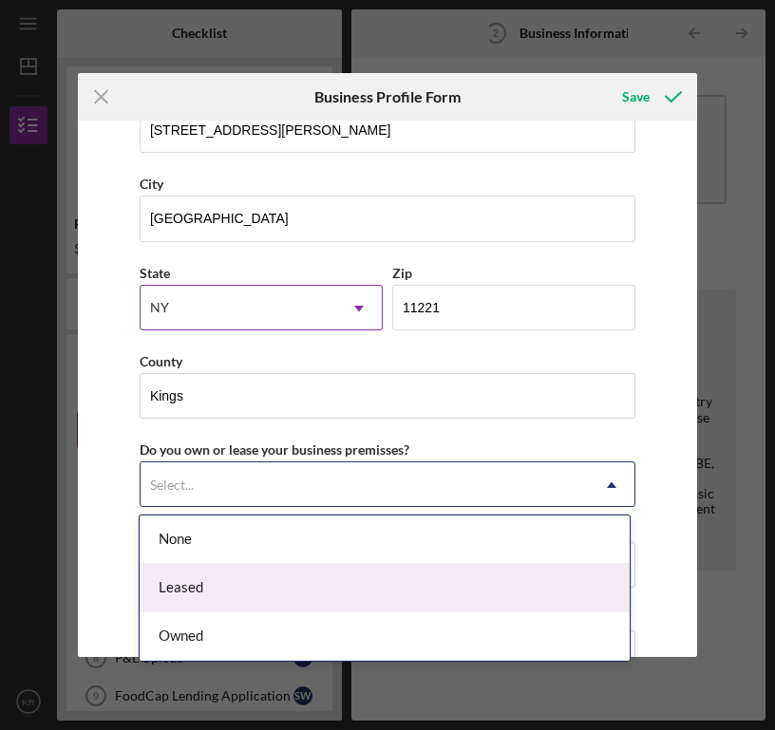
click at [324, 581] on div "Leased" at bounding box center [384, 588] width 489 height 48
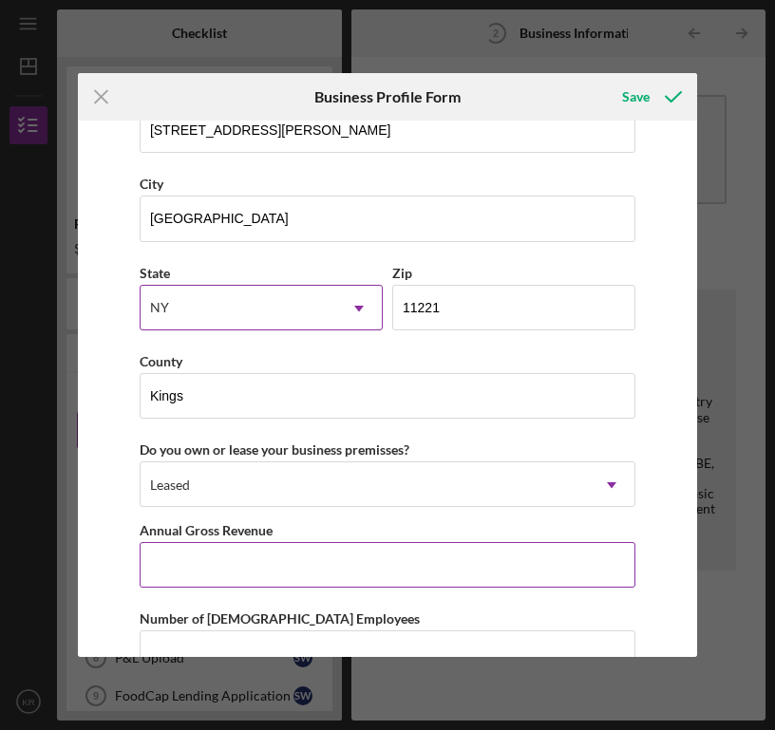
click at [322, 580] on input "Annual Gross Revenue" at bounding box center [388, 565] width 496 height 46
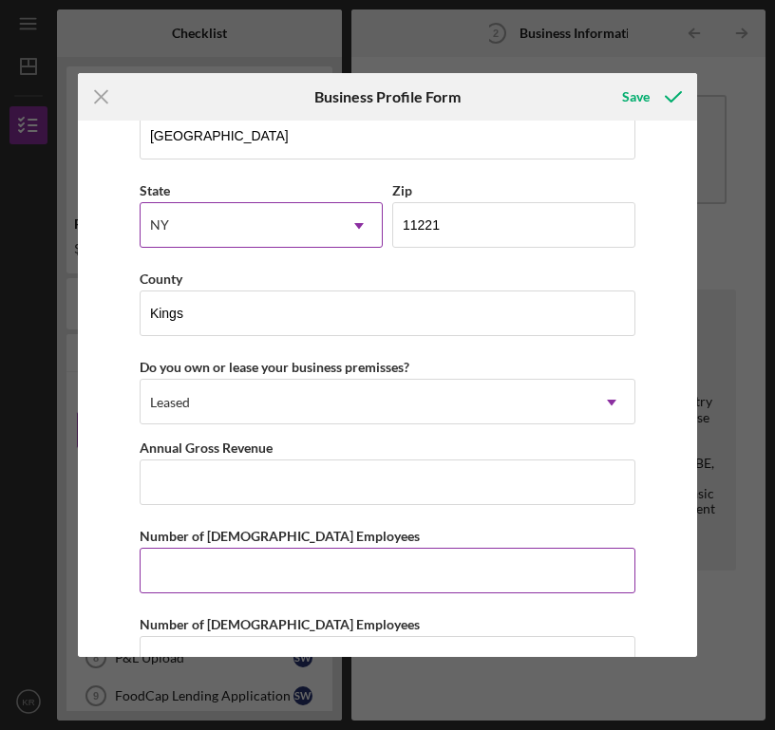
click at [311, 564] on input "Number of [DEMOGRAPHIC_DATA] Employees" at bounding box center [388, 571] width 496 height 46
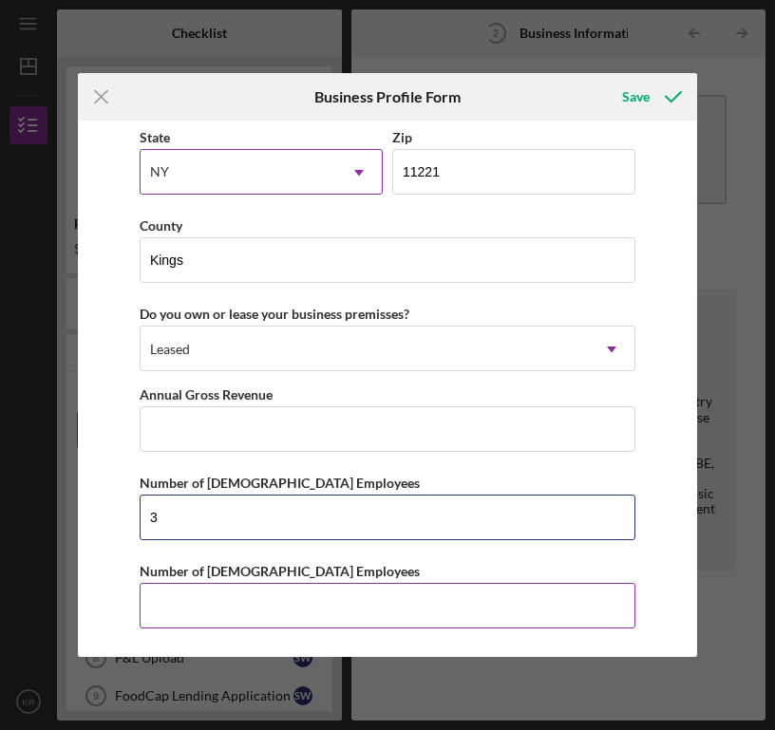
type input "3"
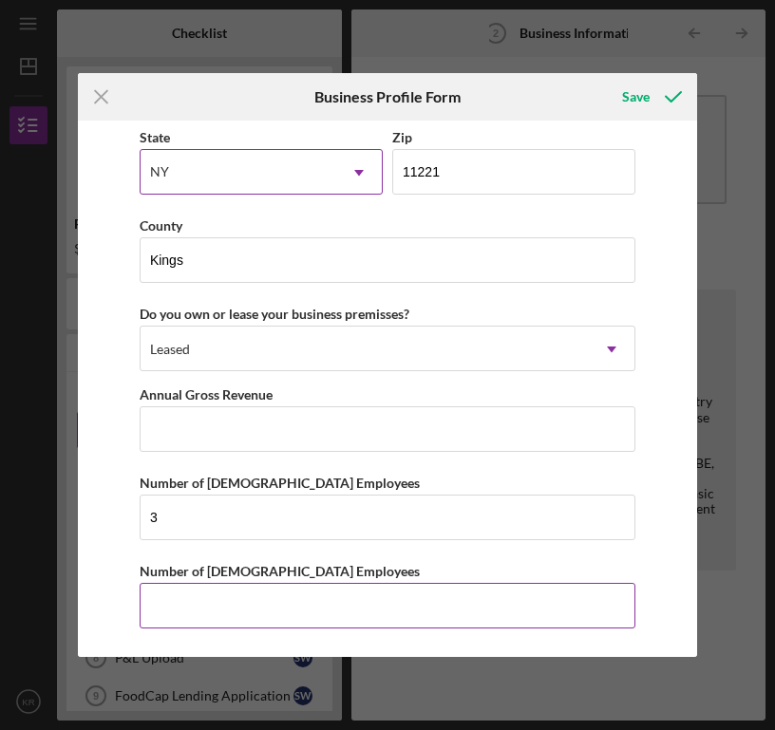
click at [259, 615] on input "Number of [DEMOGRAPHIC_DATA] Employees" at bounding box center [388, 606] width 496 height 46
type input "5"
type input "4"
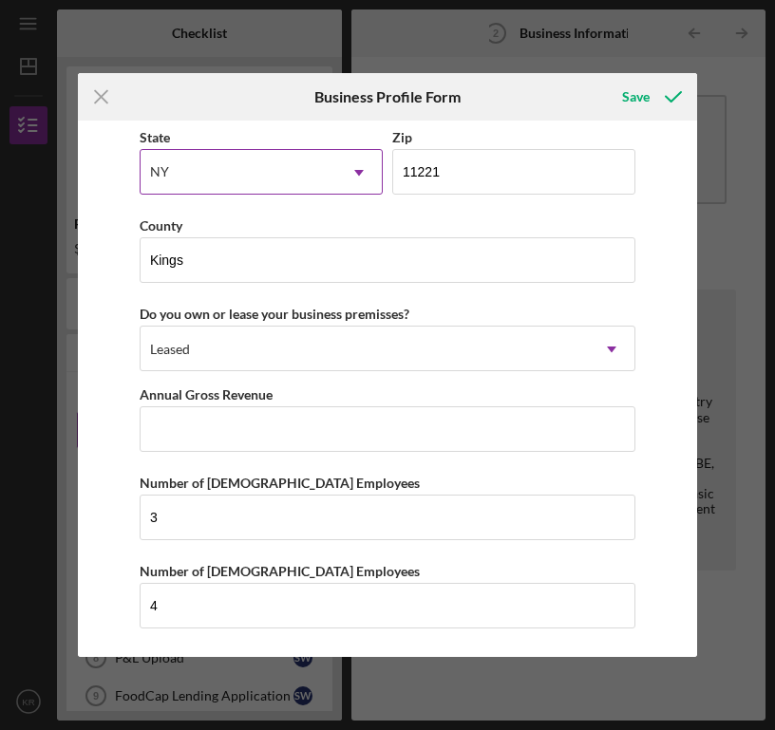
click at [651, 597] on div "Business Name Brooklyn Packers LLC DBA Business Start Date Legal Structure LLC …" at bounding box center [388, 389] width 620 height 537
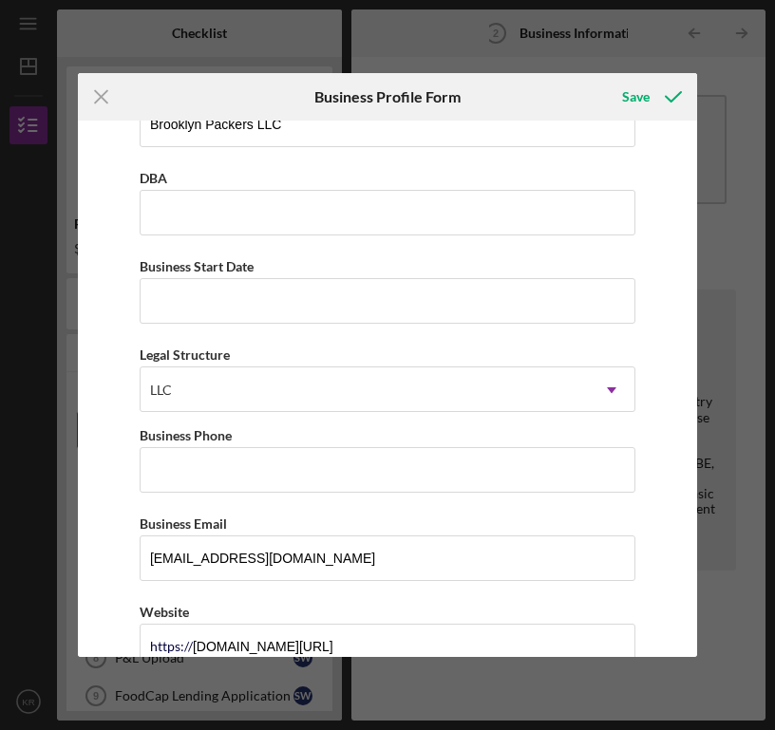
scroll to position [0, 0]
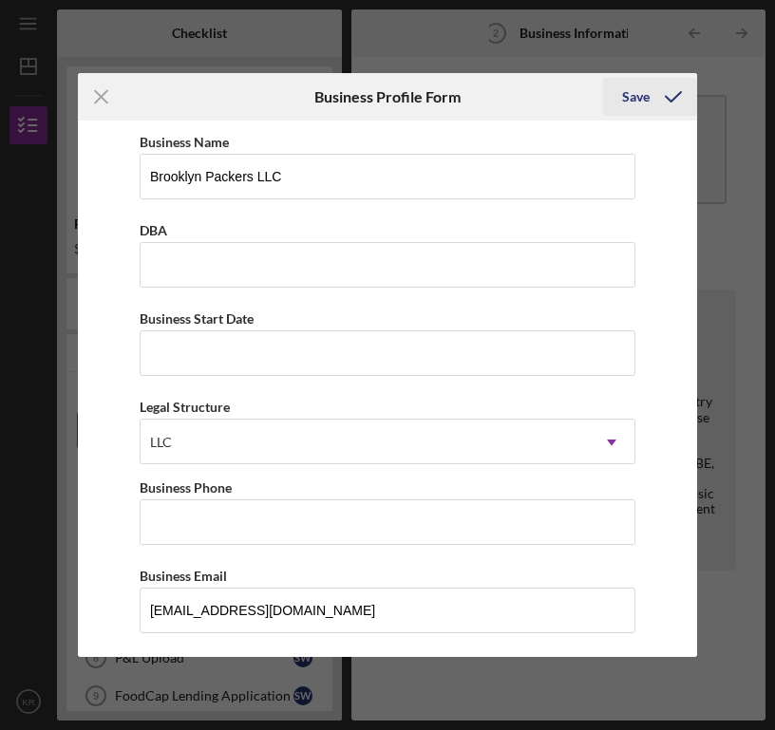
click at [674, 89] on icon "submit" at bounding box center [673, 96] width 47 height 47
